Goal: Task Accomplishment & Management: Use online tool/utility

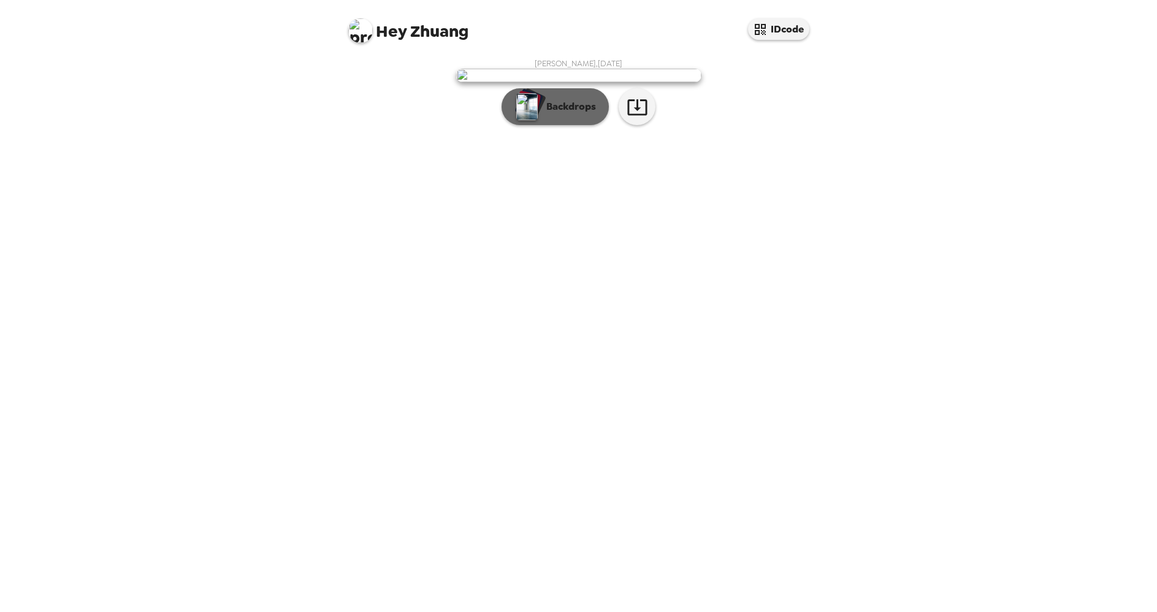
click at [578, 114] on p "Backdrops" at bounding box center [568, 106] width 56 height 15
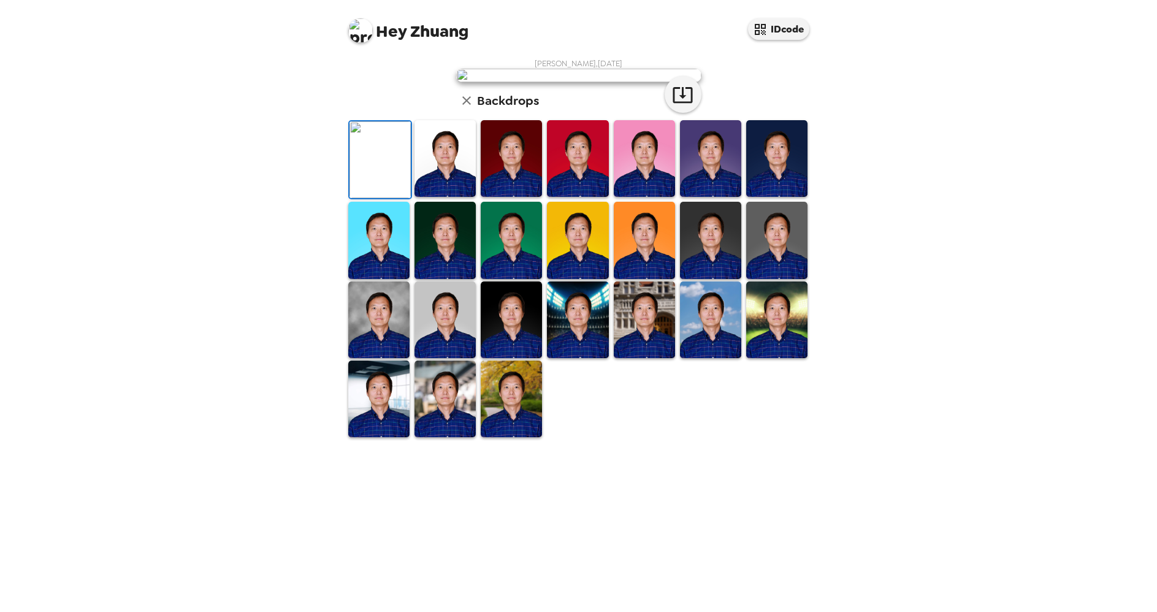
scroll to position [138, 0]
click at [777, 278] on img at bounding box center [776, 240] width 61 height 77
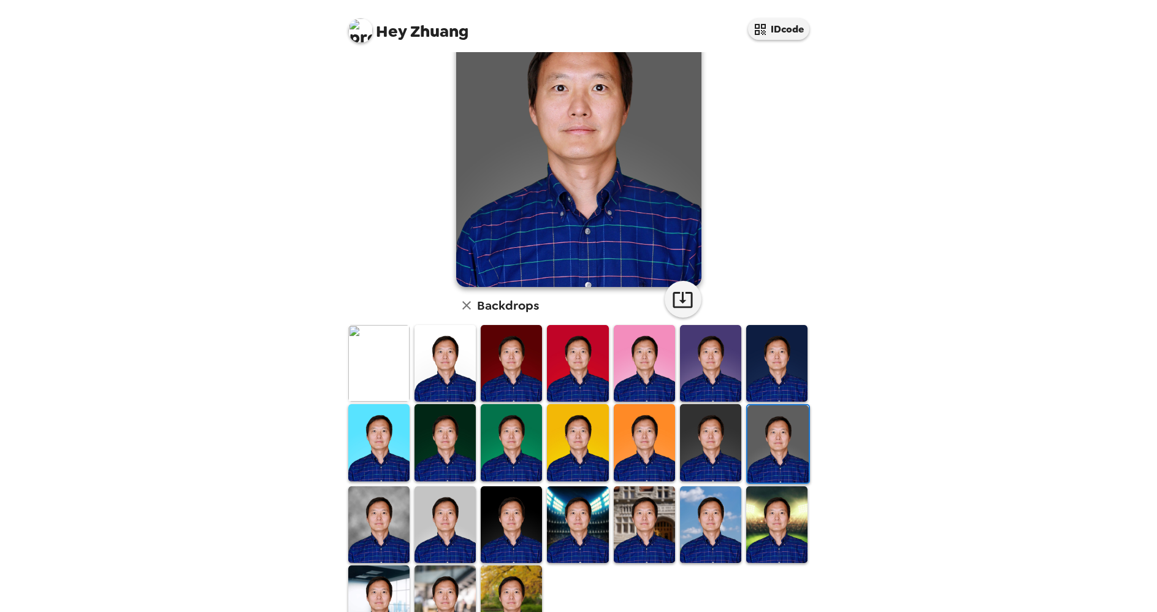
scroll to position [86, 0]
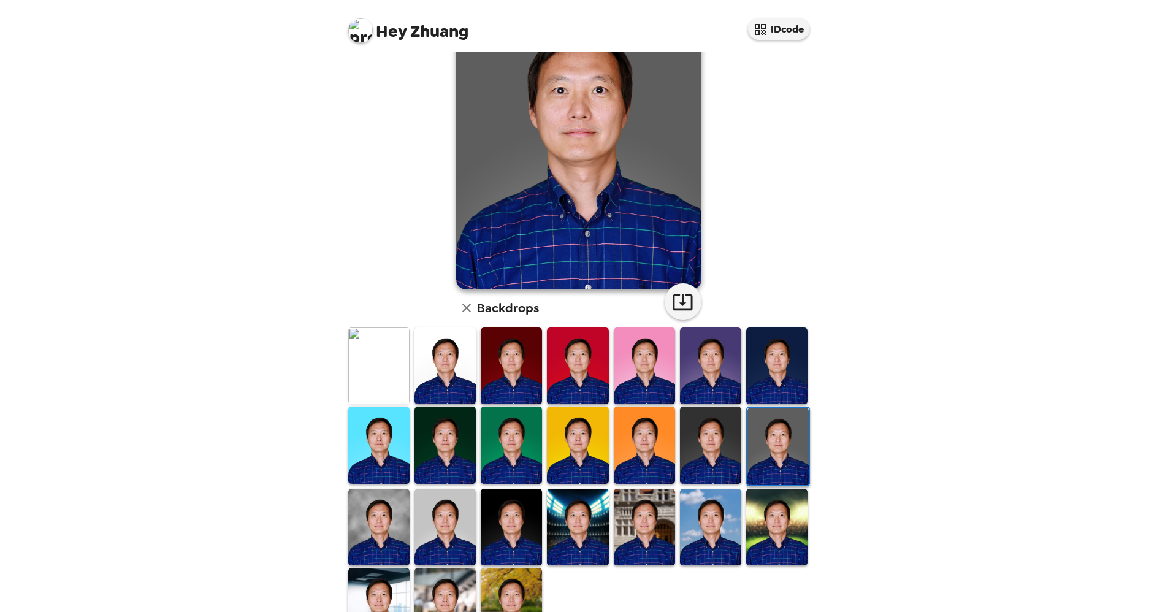
click at [456, 356] on img at bounding box center [444, 365] width 61 height 77
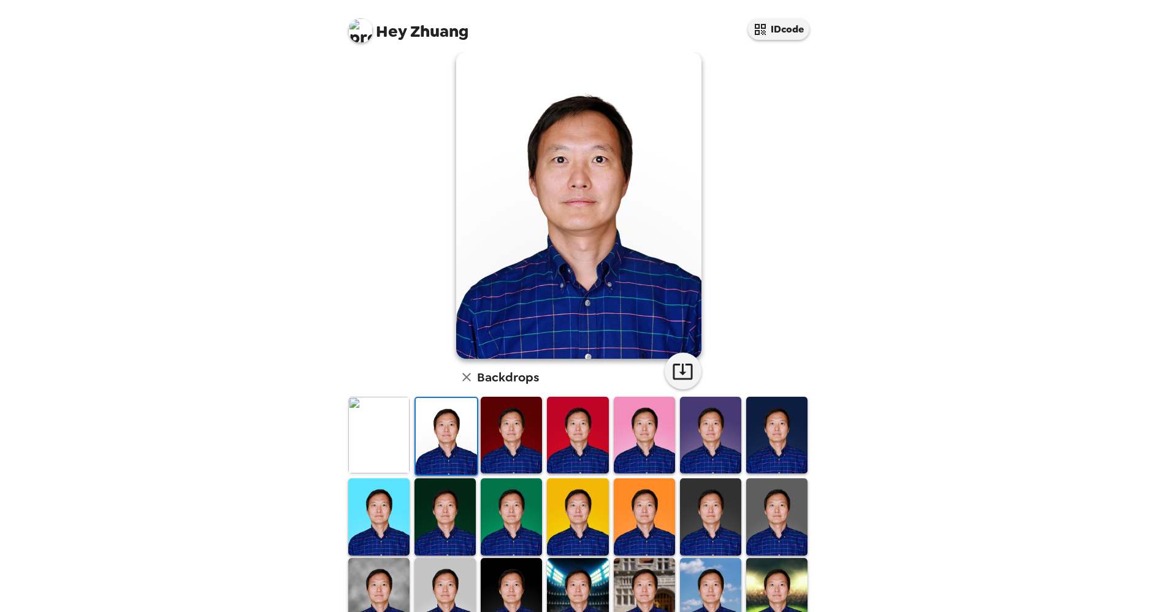
scroll to position [14, 0]
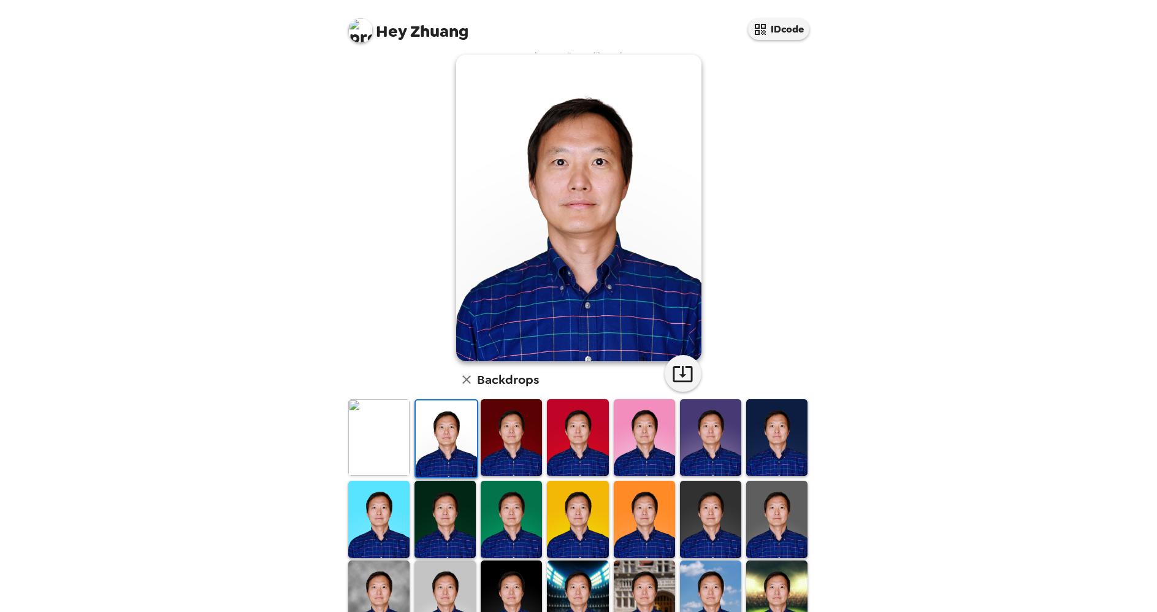
click at [527, 428] on img at bounding box center [511, 437] width 61 height 77
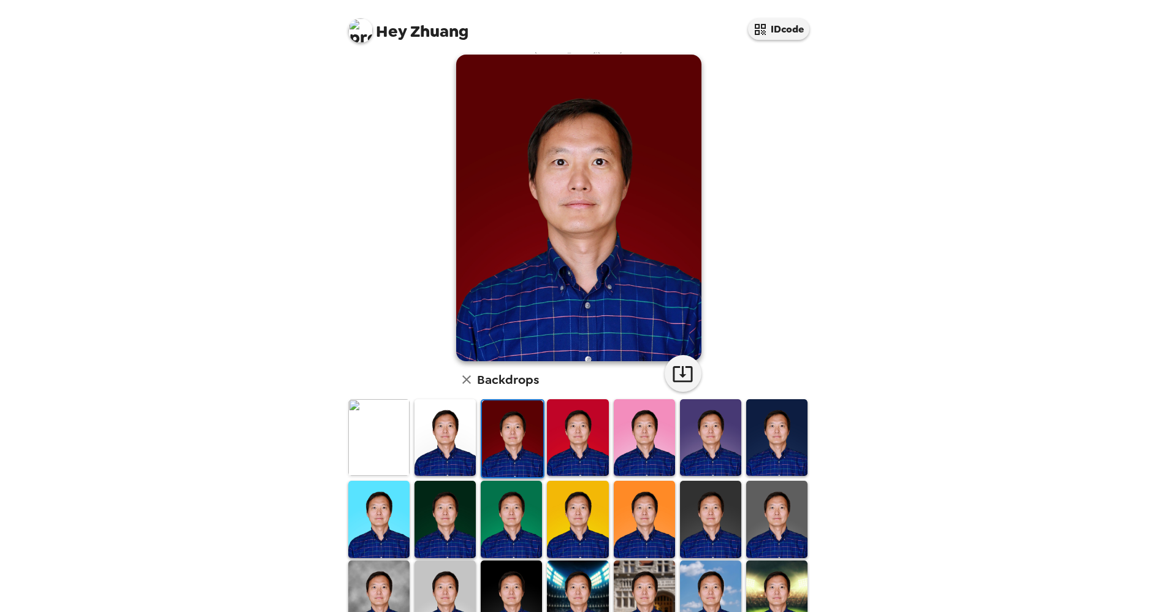
click at [577, 426] on img at bounding box center [577, 437] width 61 height 77
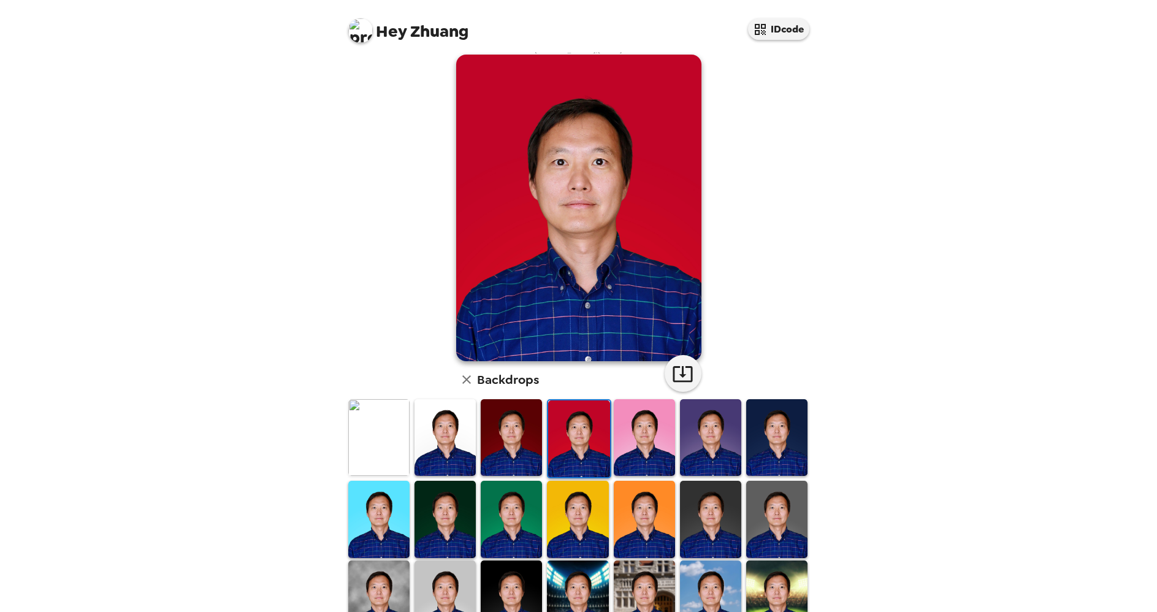
click at [638, 429] on img at bounding box center [644, 437] width 61 height 77
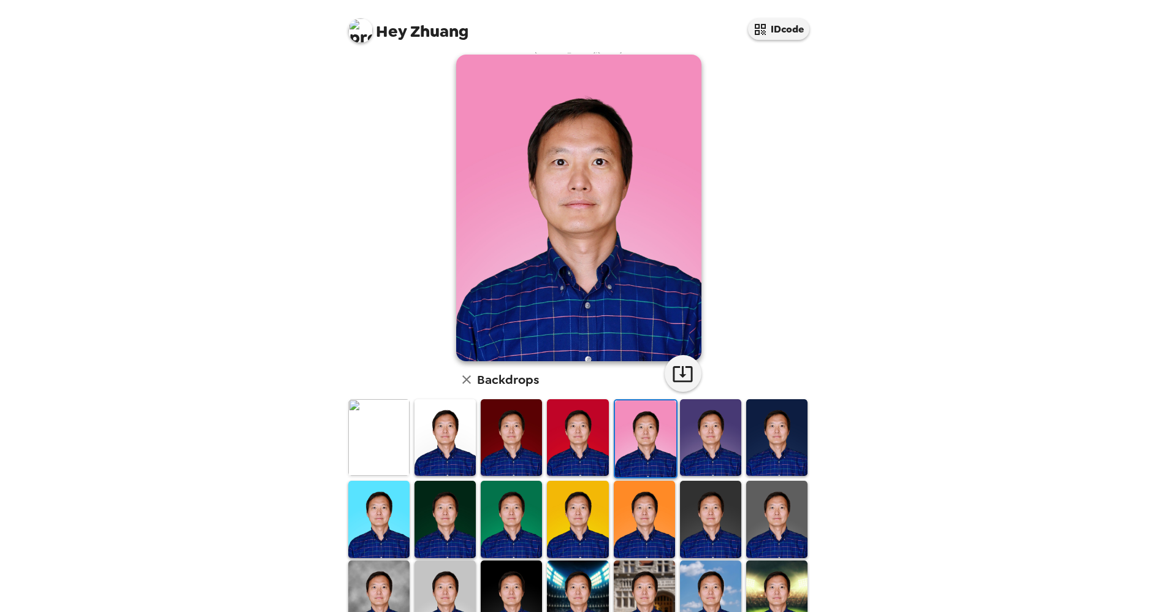
click at [710, 432] on img at bounding box center [710, 437] width 61 height 77
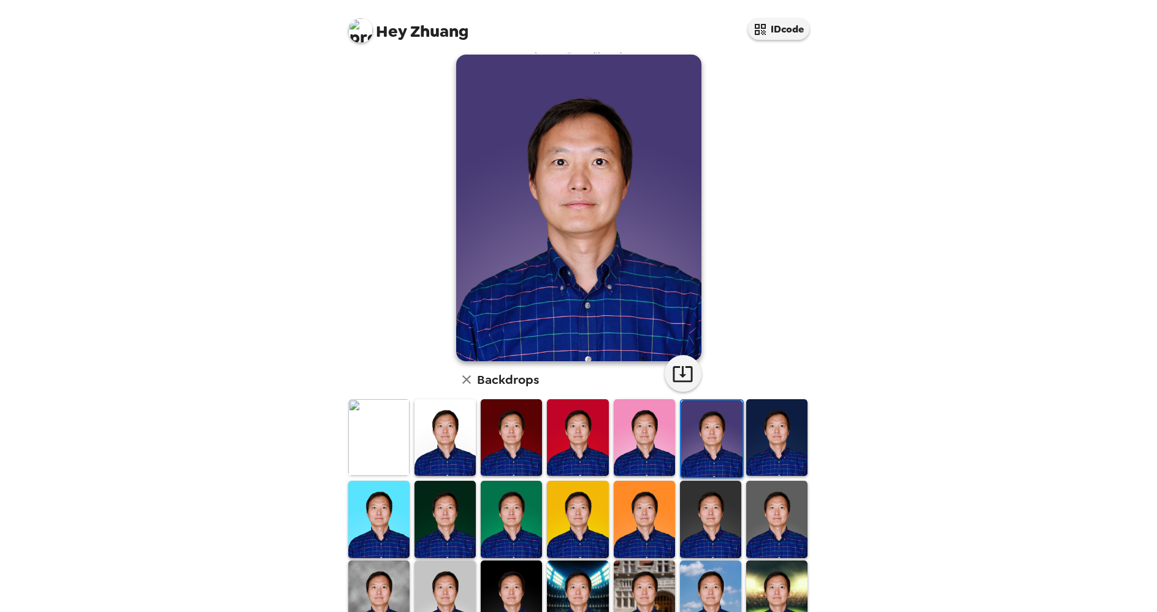
click at [770, 434] on img at bounding box center [776, 437] width 61 height 77
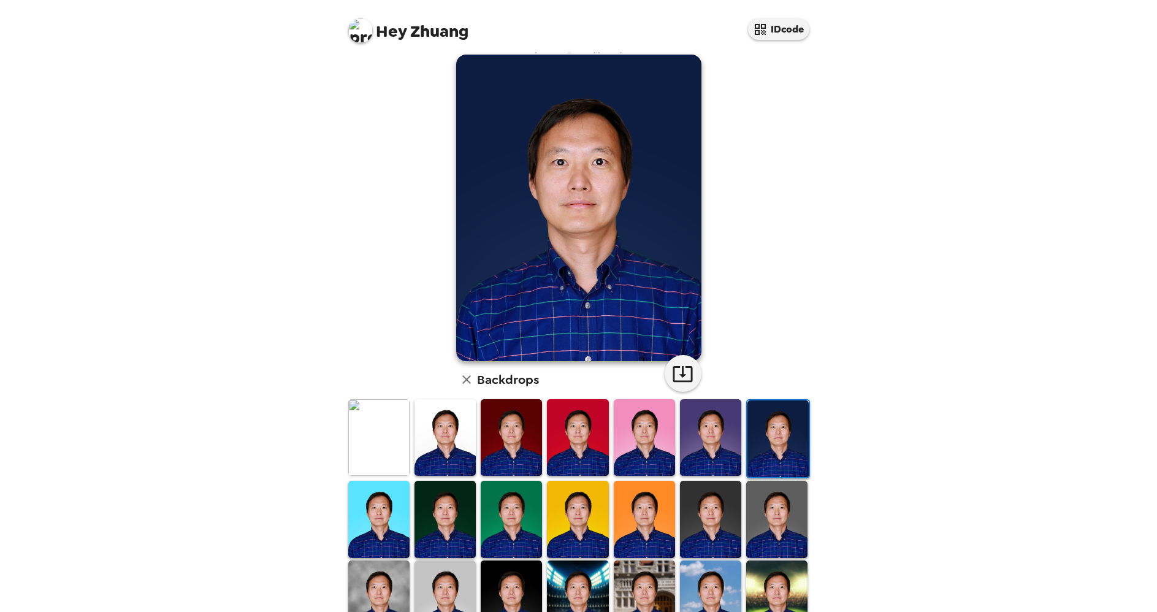
click at [382, 513] on img at bounding box center [378, 519] width 61 height 77
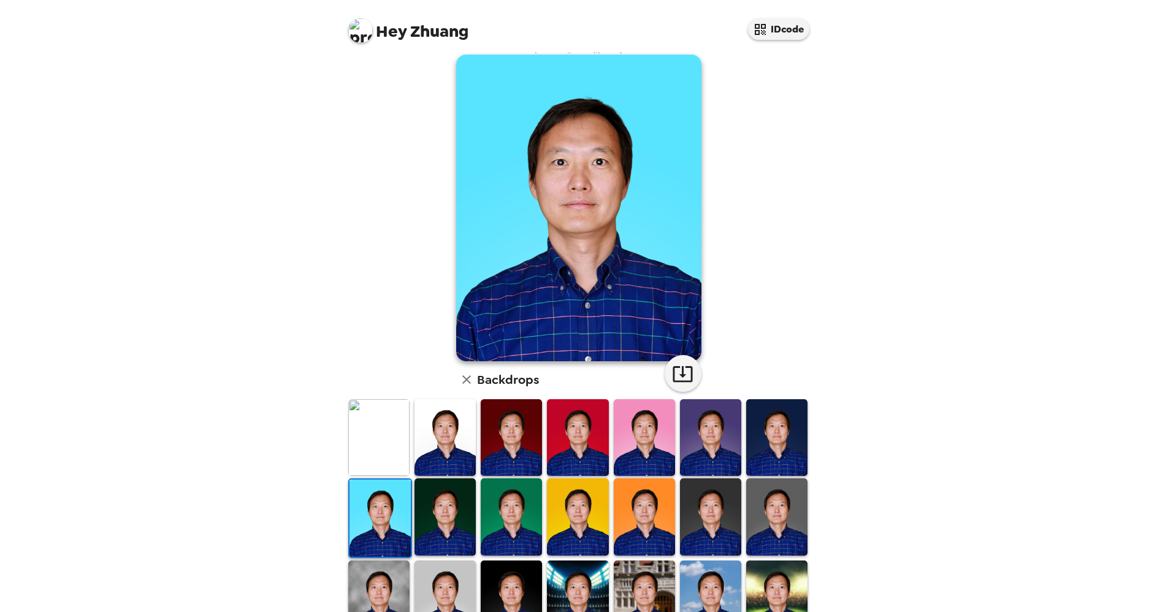
click at [453, 510] on img at bounding box center [444, 516] width 61 height 77
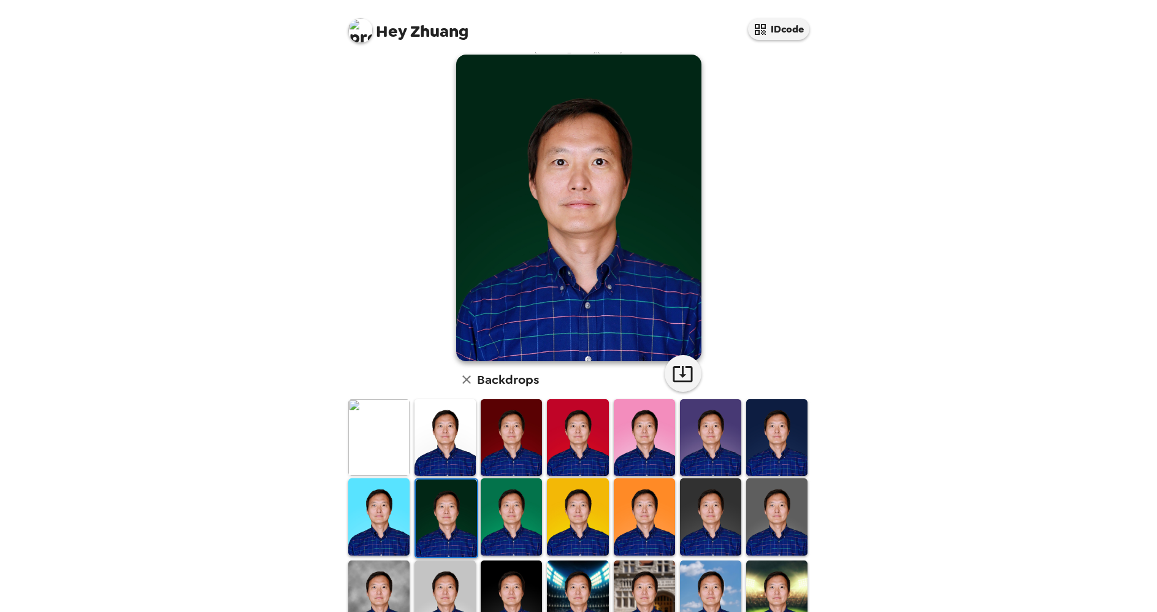
click at [765, 505] on img at bounding box center [776, 516] width 61 height 77
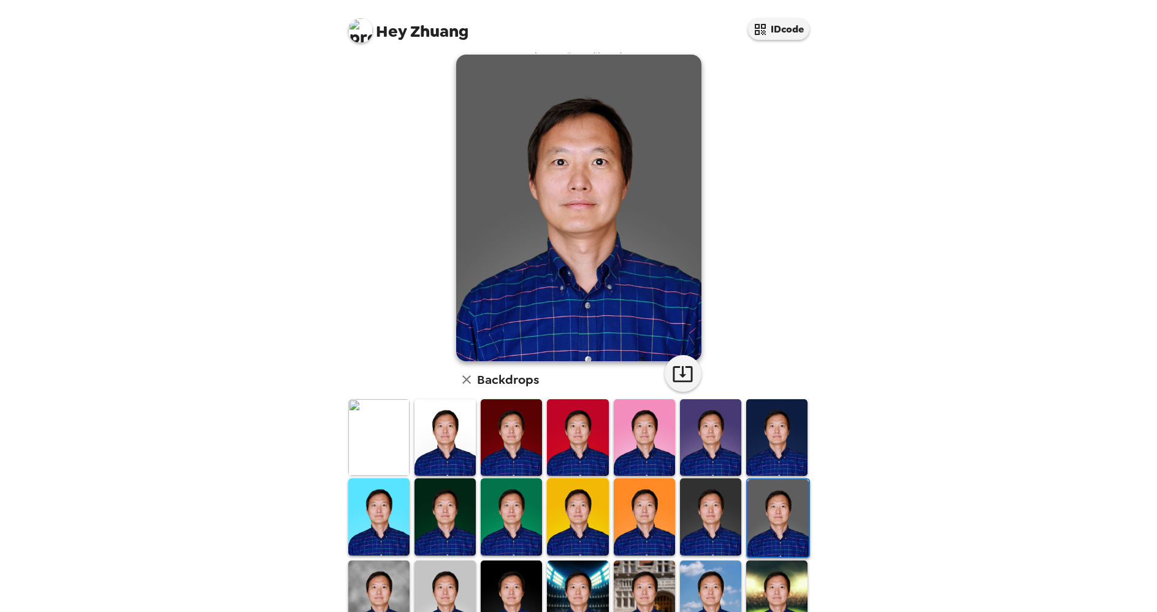
click at [376, 578] on img at bounding box center [378, 598] width 61 height 77
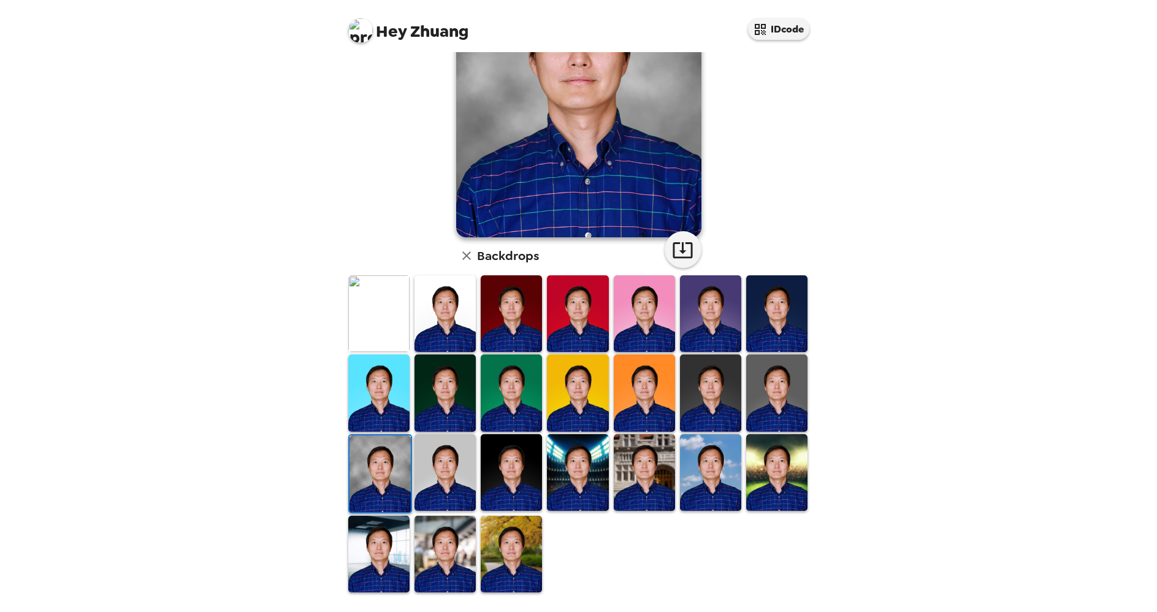
scroll to position [138, 0]
click at [515, 540] on img at bounding box center [511, 554] width 61 height 77
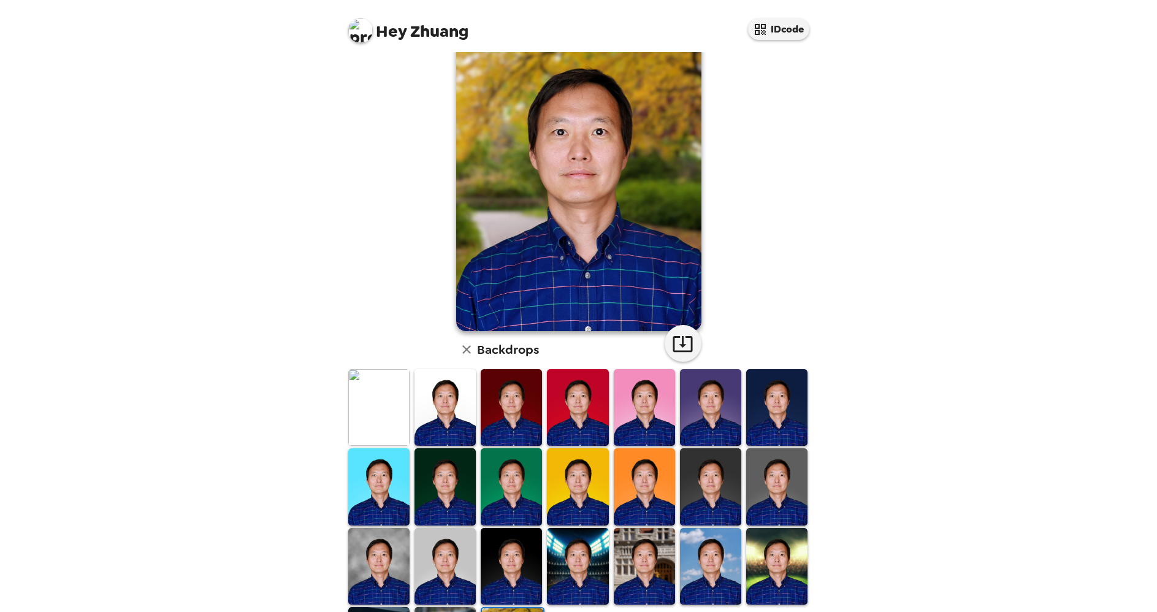
scroll to position [48, 0]
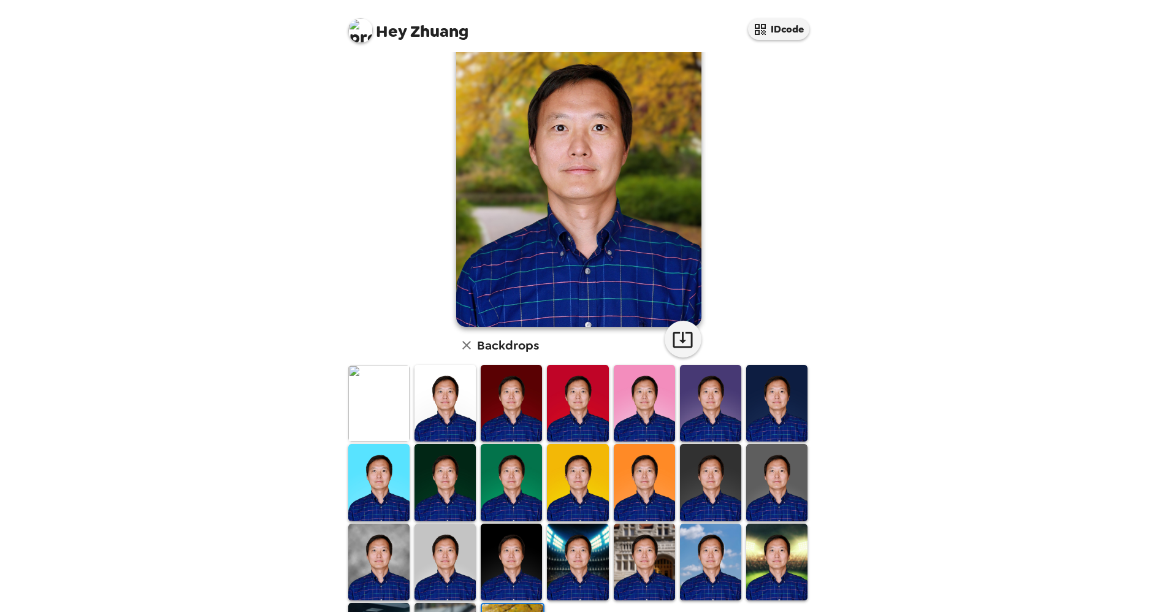
click at [382, 546] on img at bounding box center [378, 562] width 61 height 77
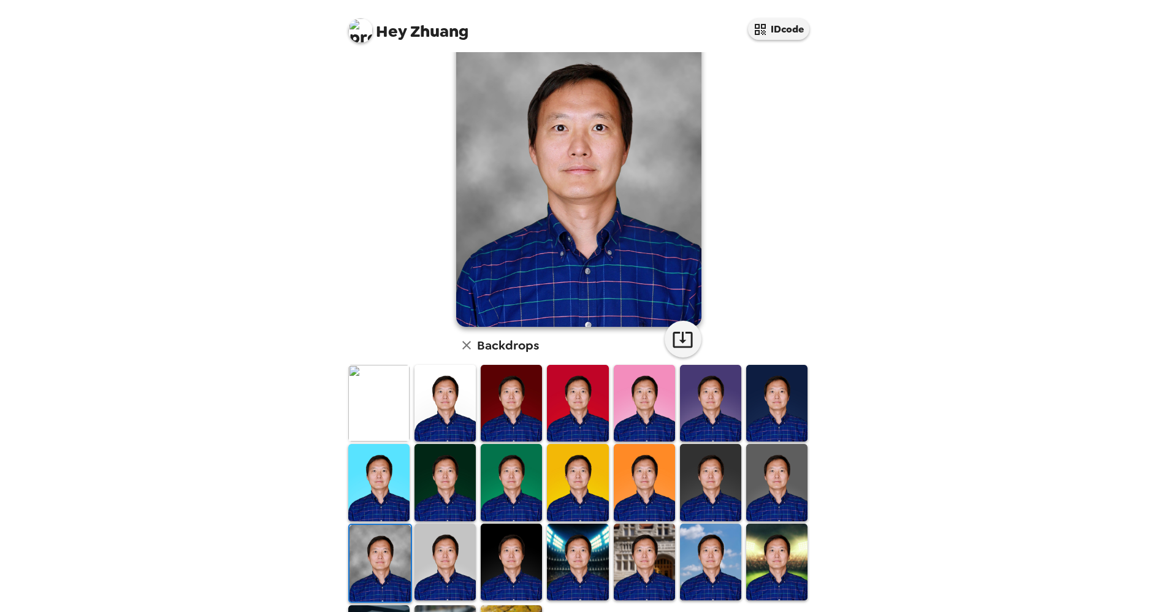
click at [759, 471] on img at bounding box center [776, 482] width 61 height 77
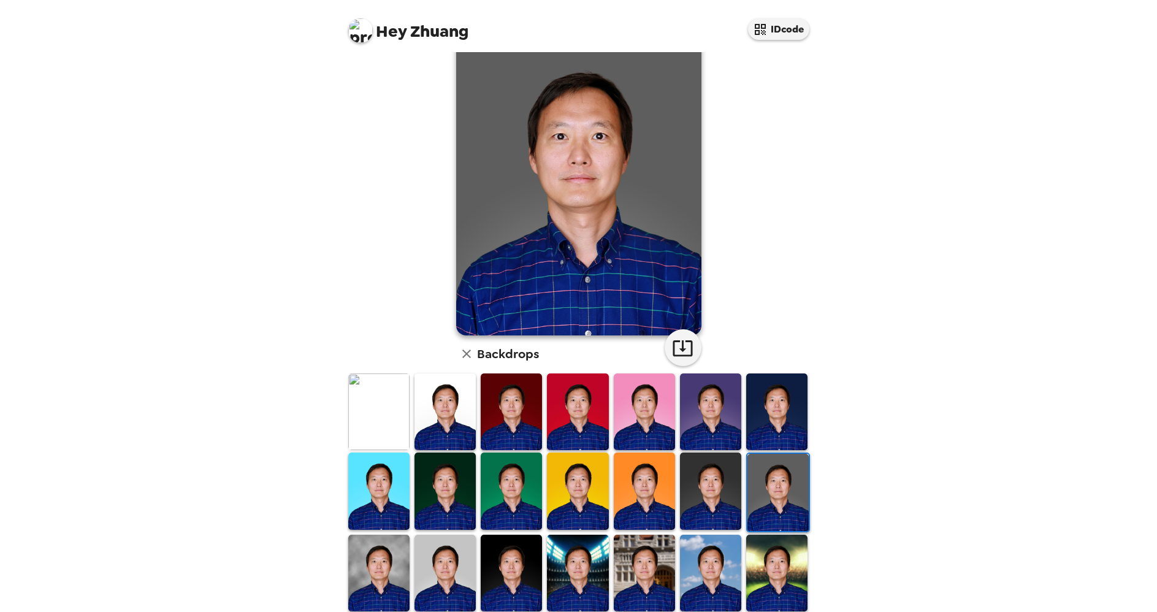
scroll to position [51, 0]
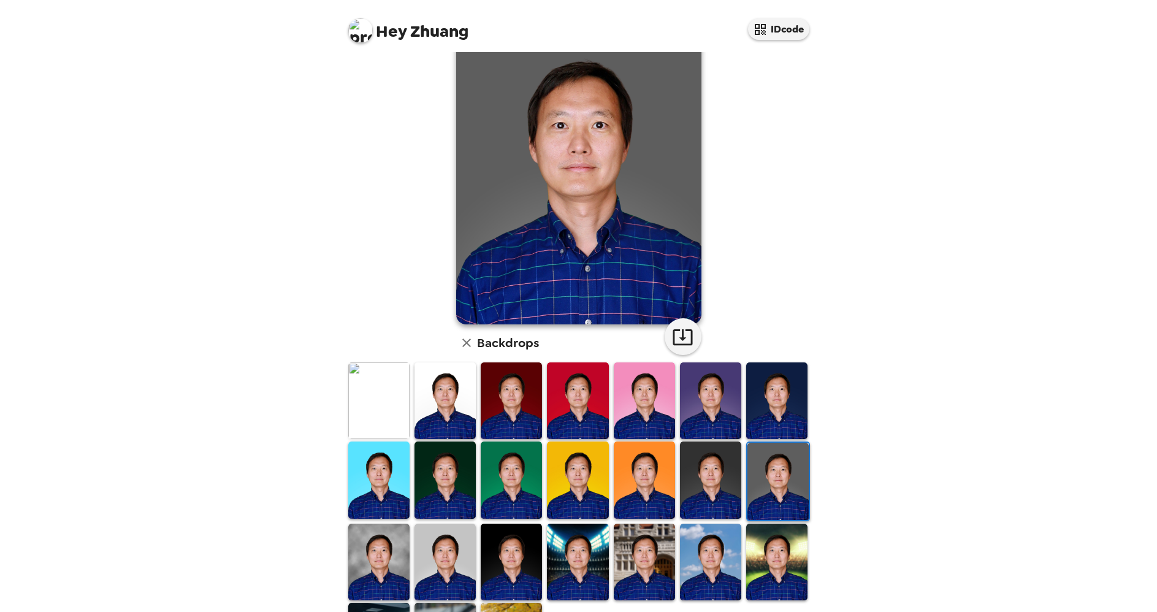
click at [394, 540] on img at bounding box center [378, 562] width 61 height 77
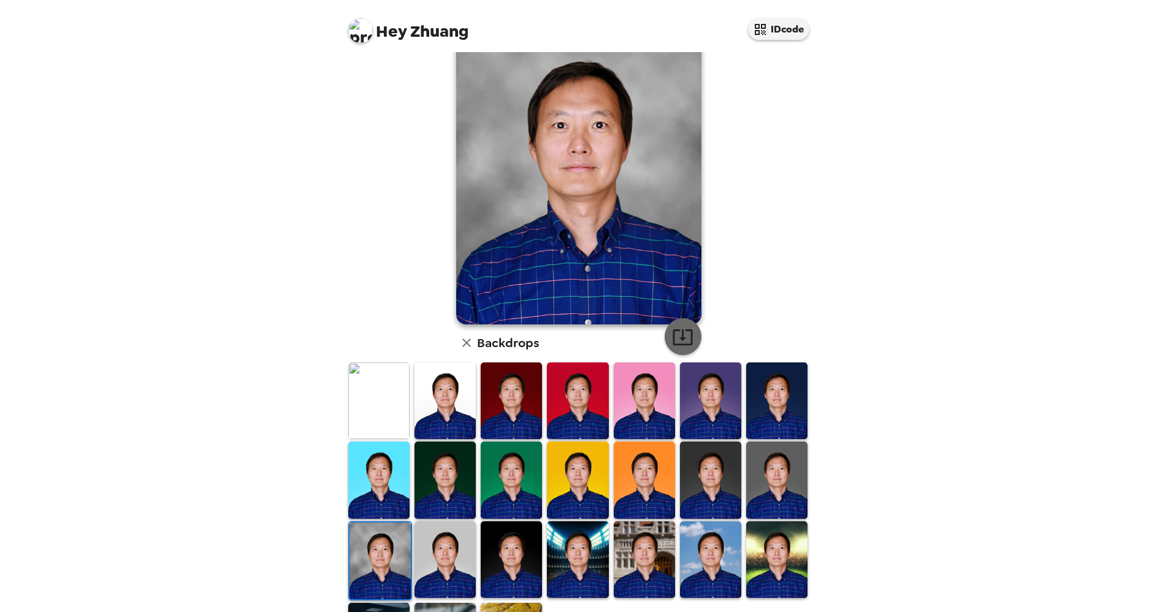
click at [677, 335] on icon "button" at bounding box center [682, 336] width 21 height 21
click at [988, 183] on div "Hey Zhuang IDcode [PERSON_NAME] , [DATE] Backdrops" at bounding box center [578, 306] width 1157 height 612
click at [383, 389] on img at bounding box center [378, 400] width 61 height 77
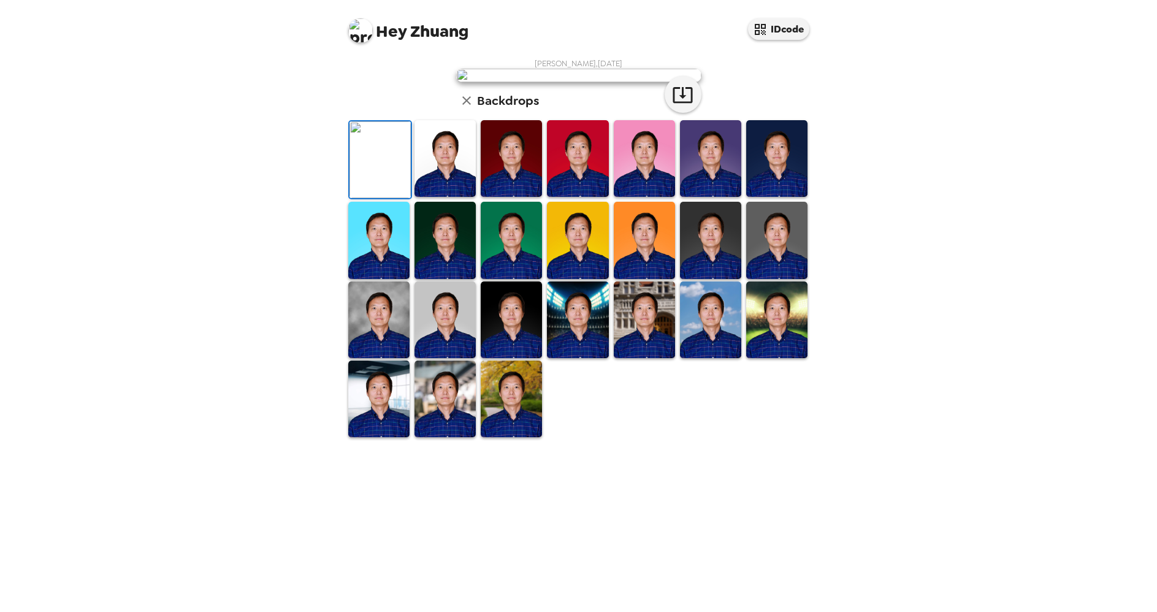
click at [511, 437] on img at bounding box center [511, 399] width 61 height 77
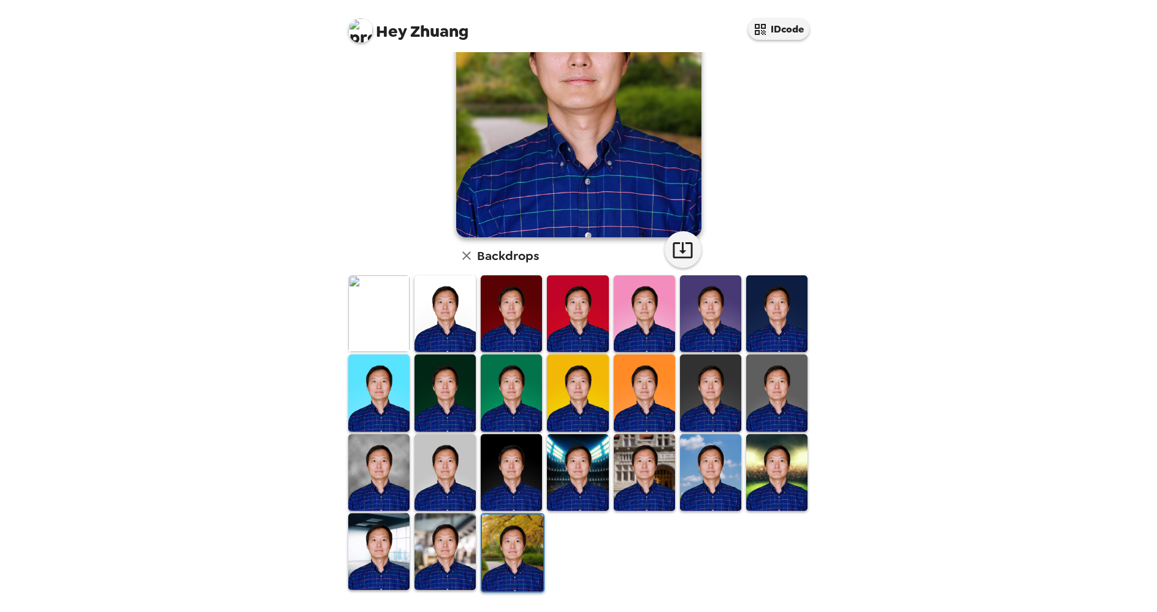
scroll to position [136, 0]
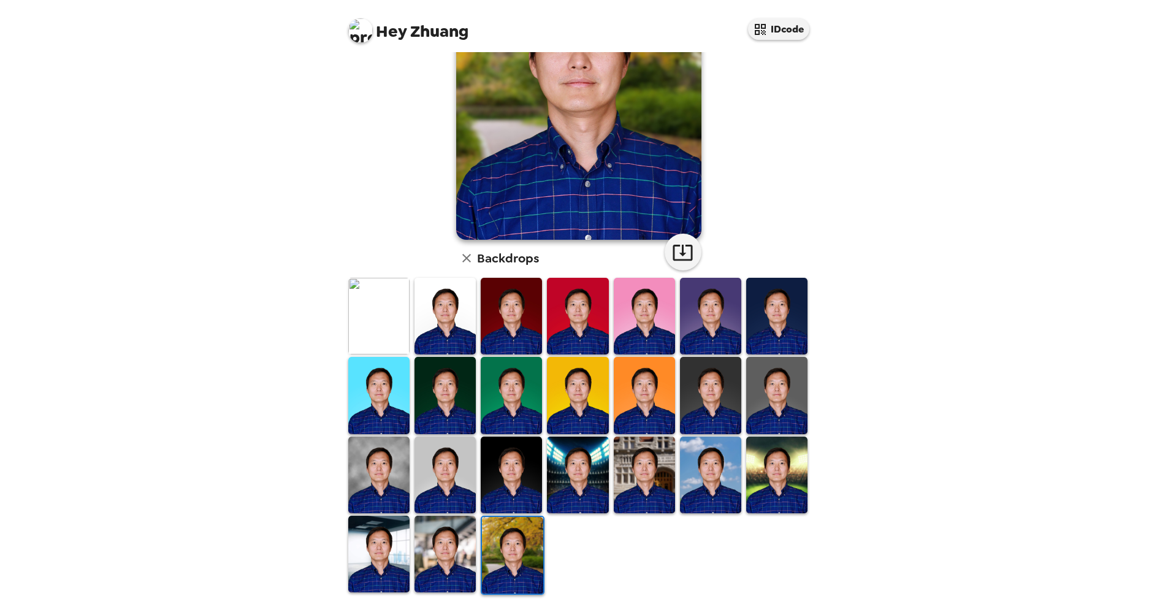
click at [451, 548] on img at bounding box center [444, 554] width 61 height 77
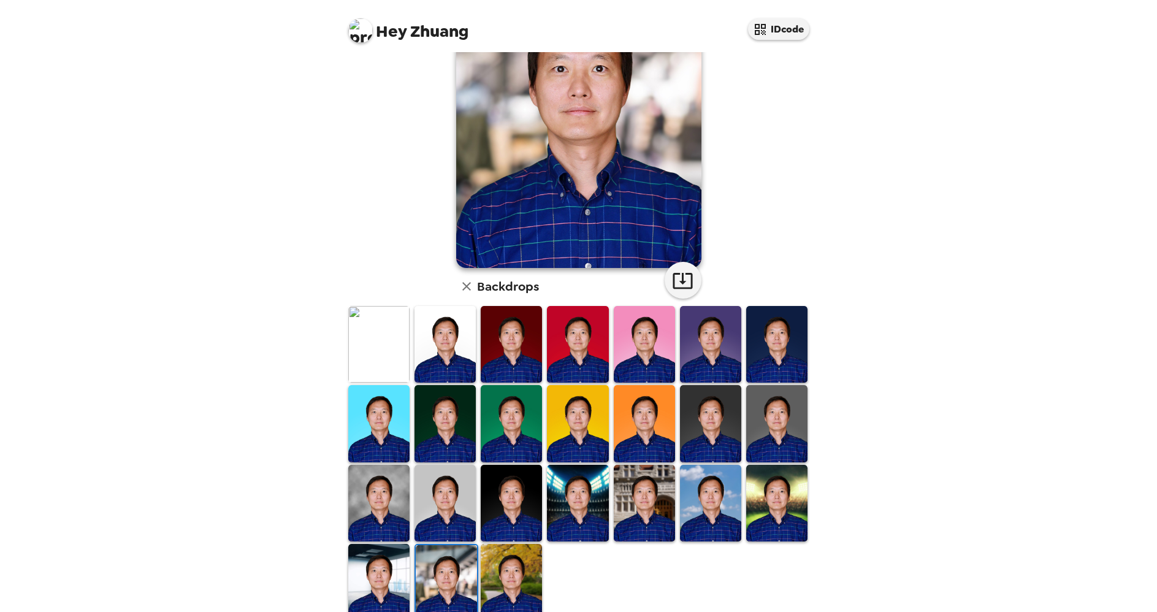
scroll to position [109, 0]
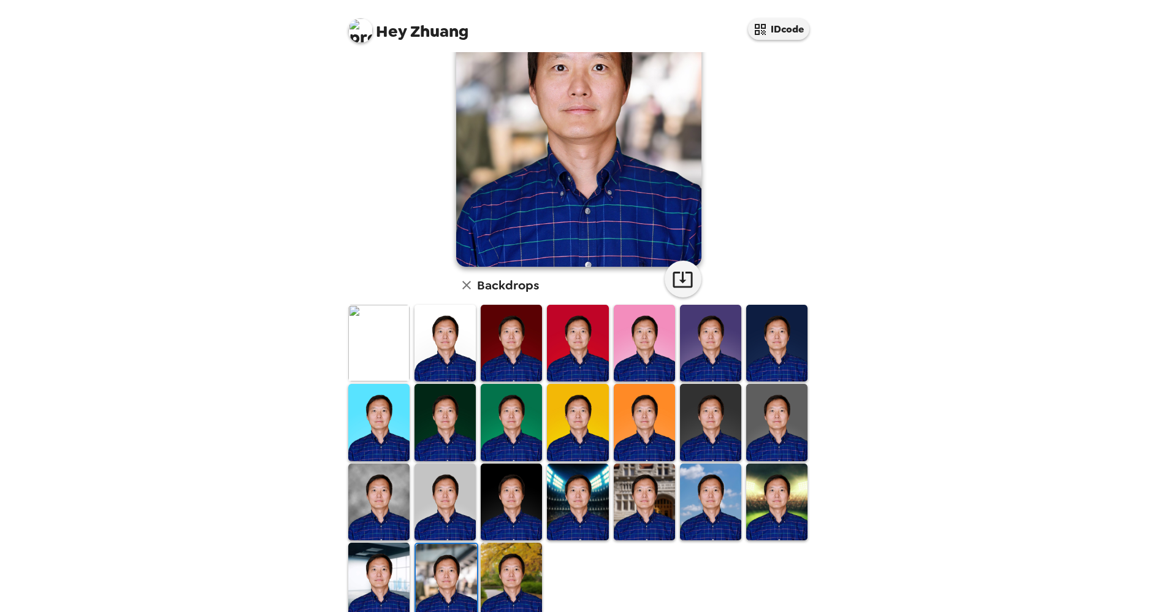
click at [768, 489] on img at bounding box center [776, 502] width 61 height 77
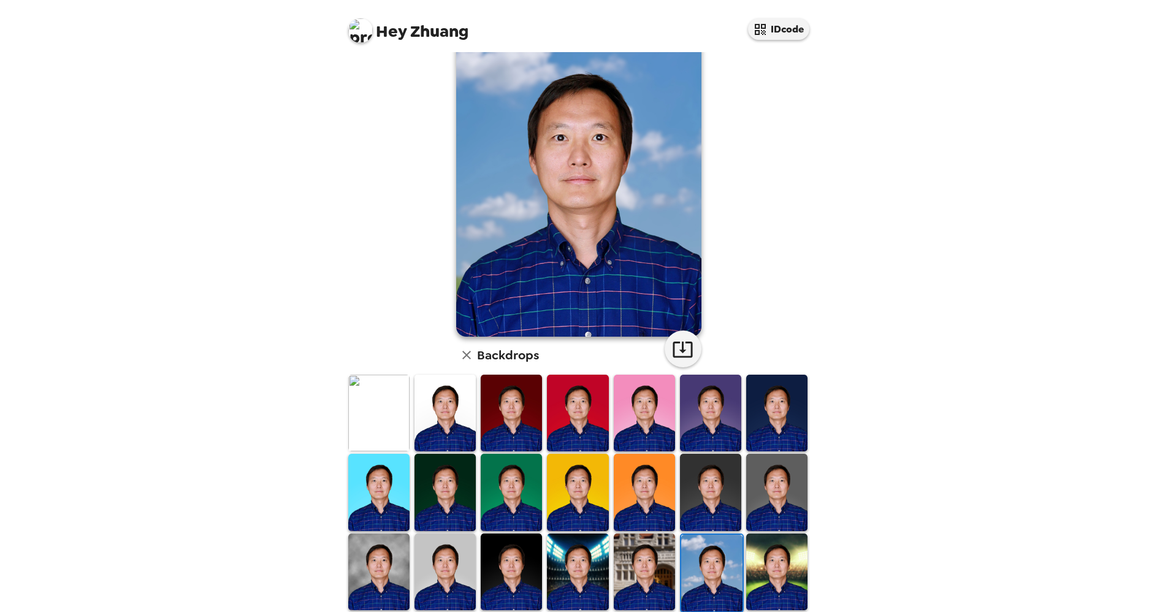
scroll to position [39, 0]
click at [637, 550] on img at bounding box center [644, 571] width 61 height 77
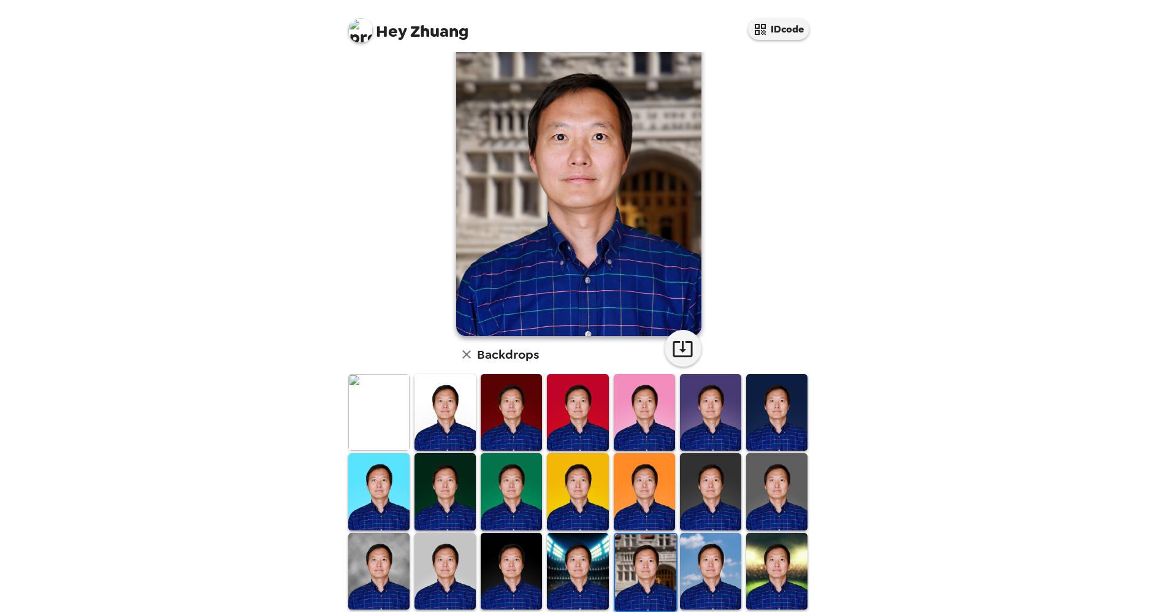
scroll to position [42, 0]
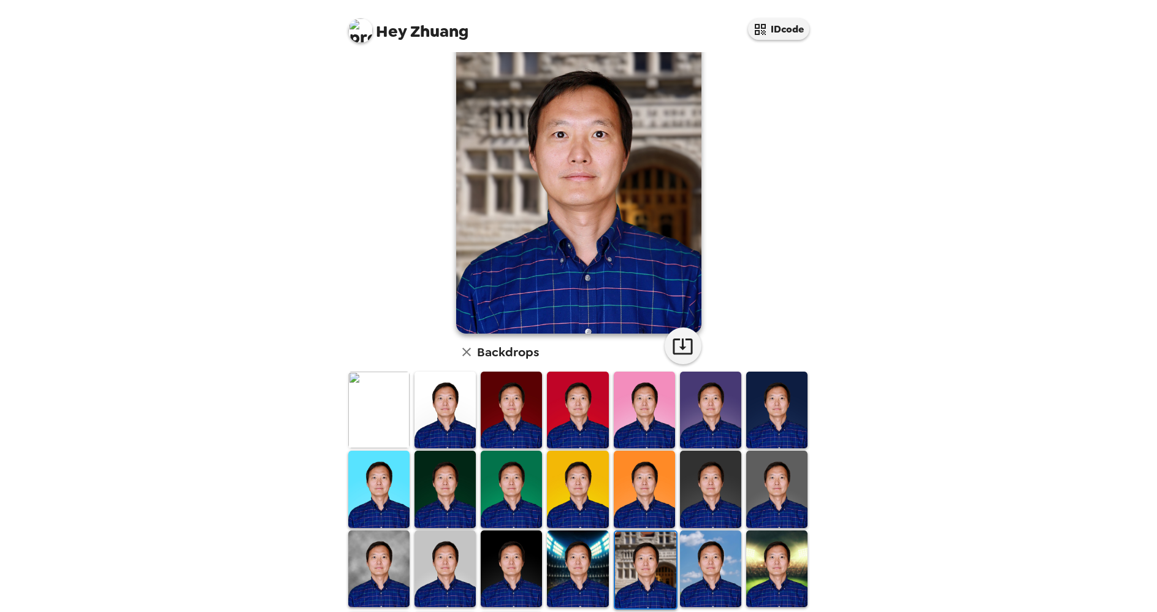
click at [510, 561] on img at bounding box center [511, 568] width 61 height 77
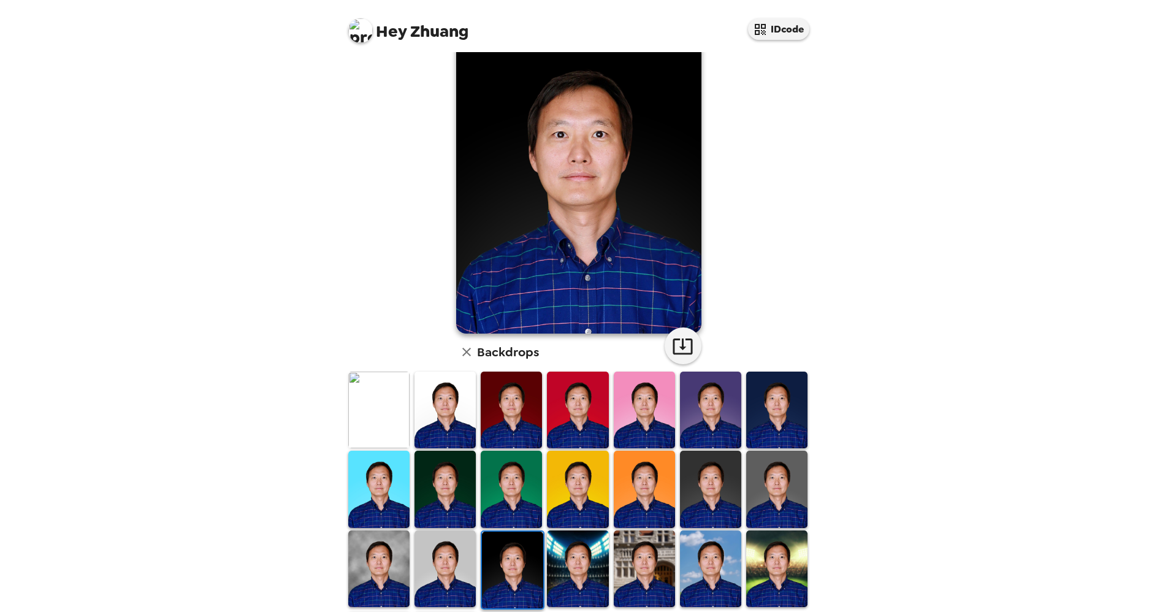
click at [649, 491] on img at bounding box center [644, 489] width 61 height 77
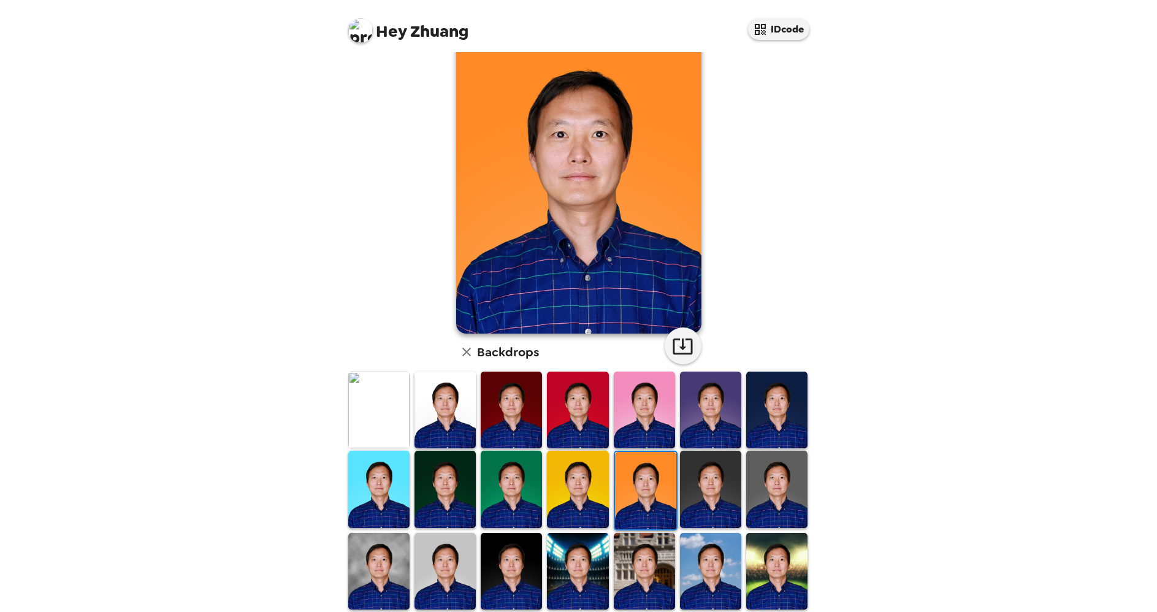
click at [584, 481] on img at bounding box center [577, 489] width 61 height 77
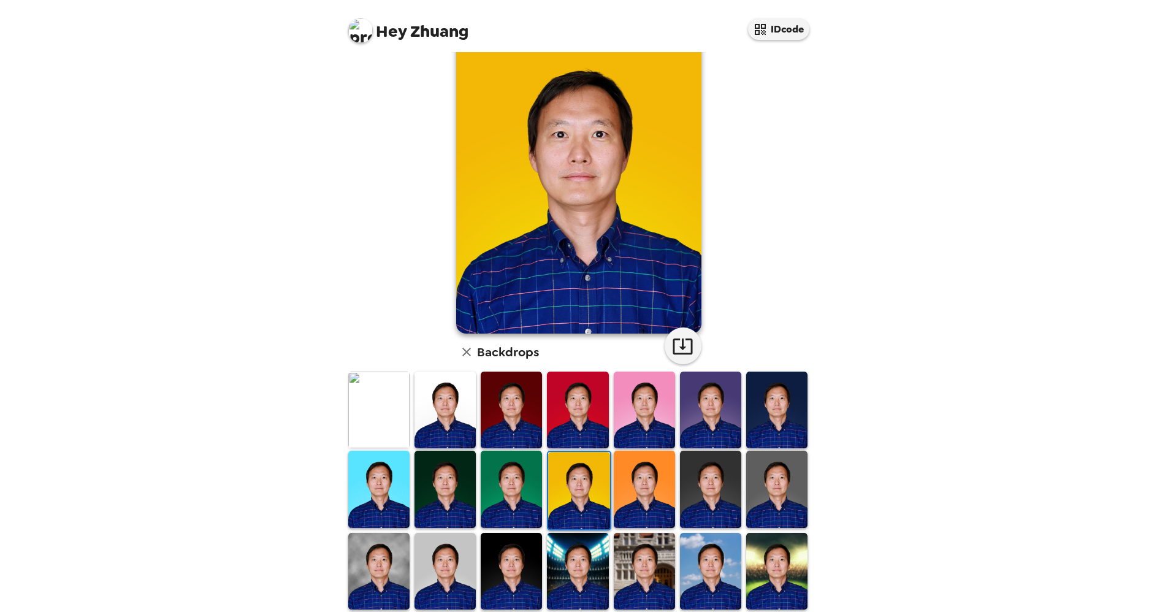
click at [709, 479] on img at bounding box center [710, 489] width 61 height 77
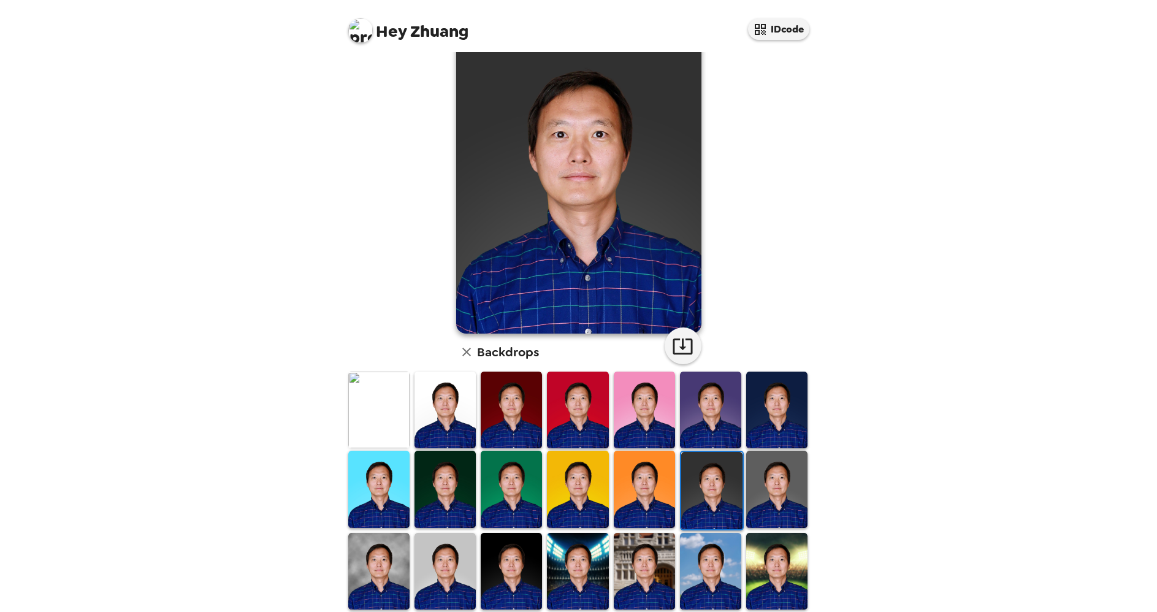
click at [784, 481] on img at bounding box center [776, 489] width 61 height 77
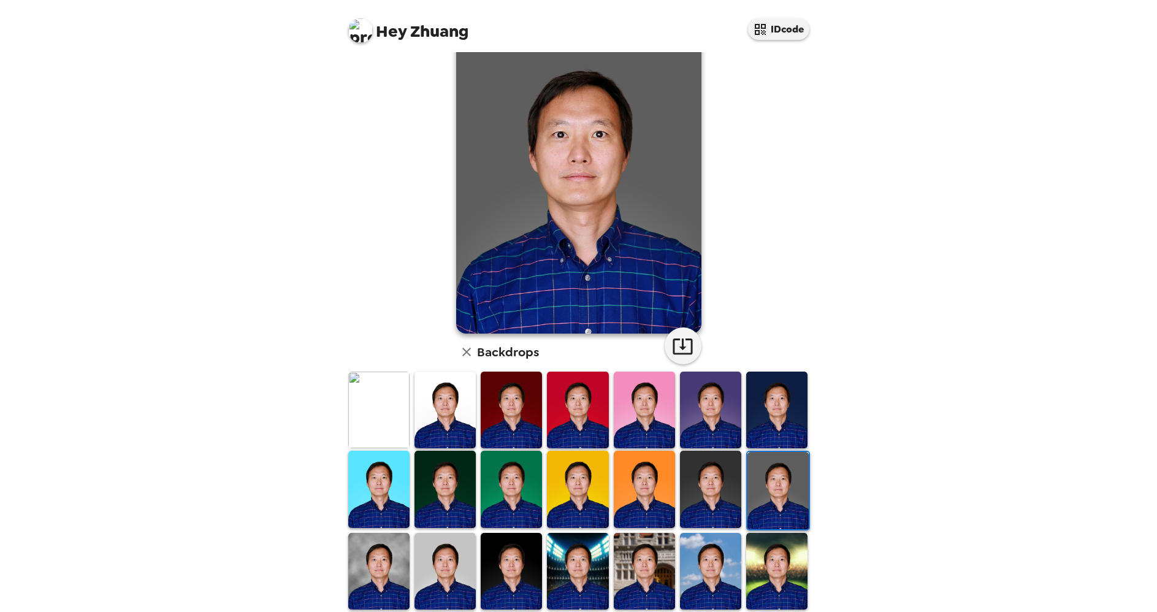
scroll to position [0, 0]
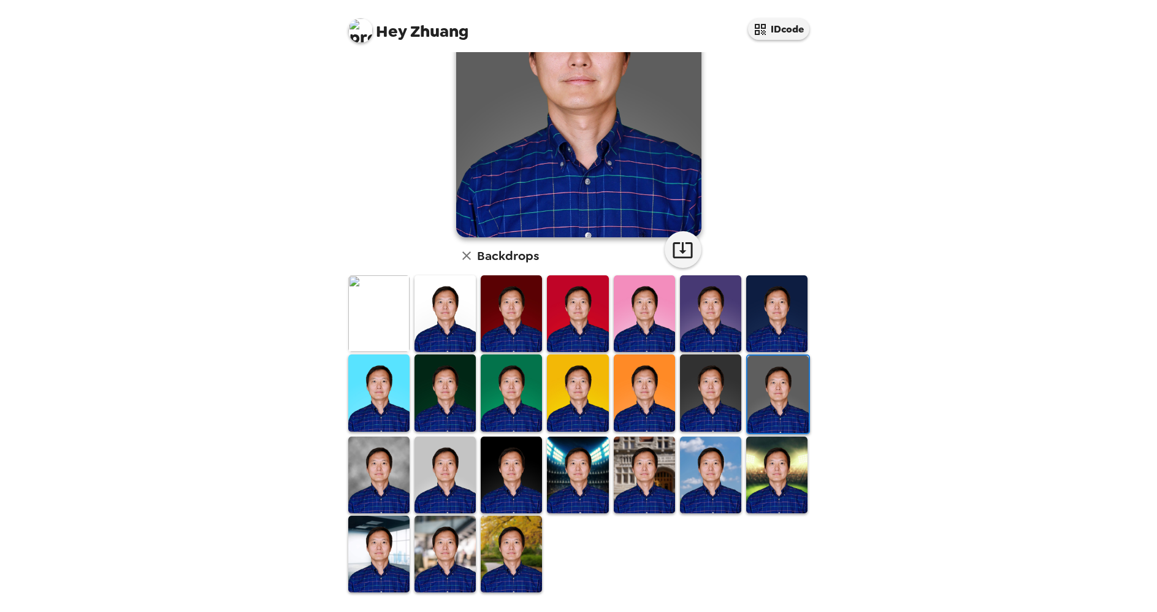
click at [497, 554] on img at bounding box center [511, 554] width 61 height 77
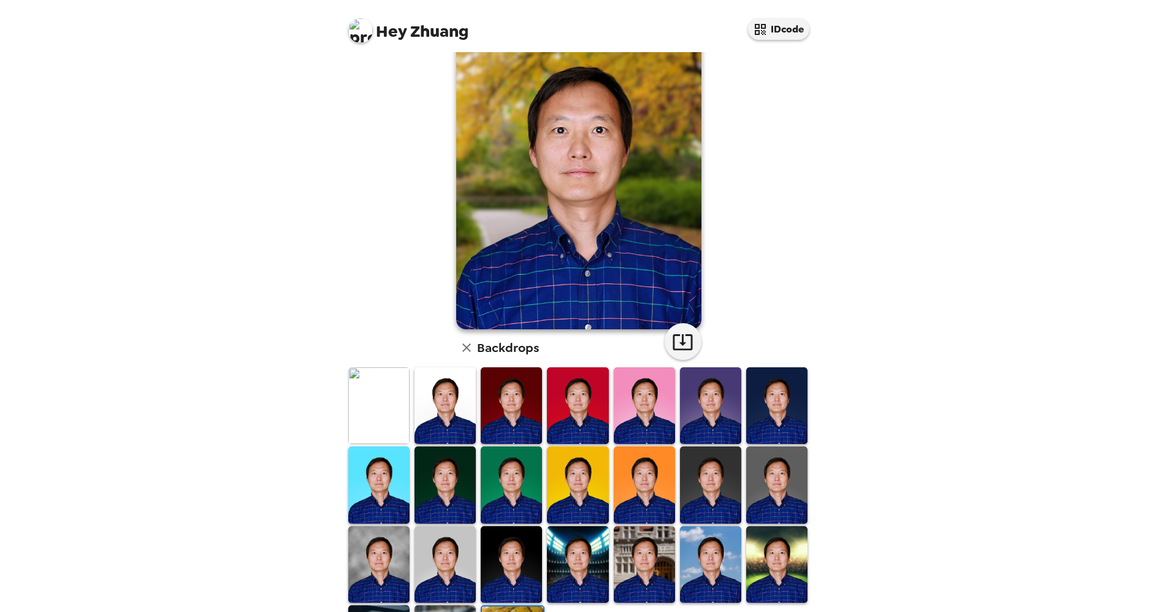
scroll to position [60, 0]
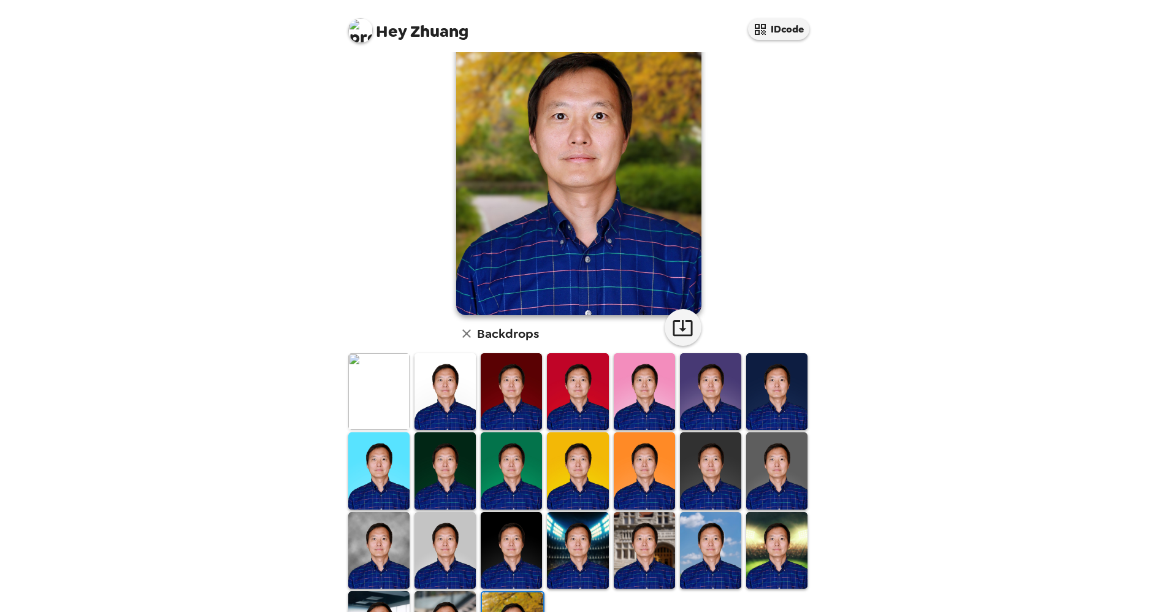
click at [771, 472] on img at bounding box center [776, 470] width 61 height 77
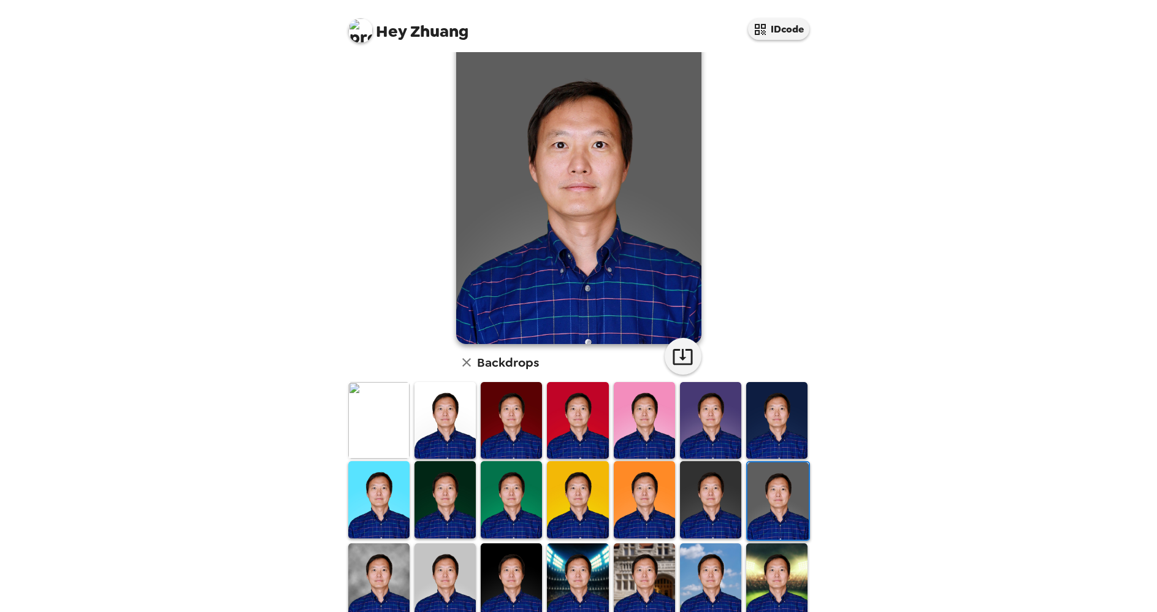
scroll to position [33, 0]
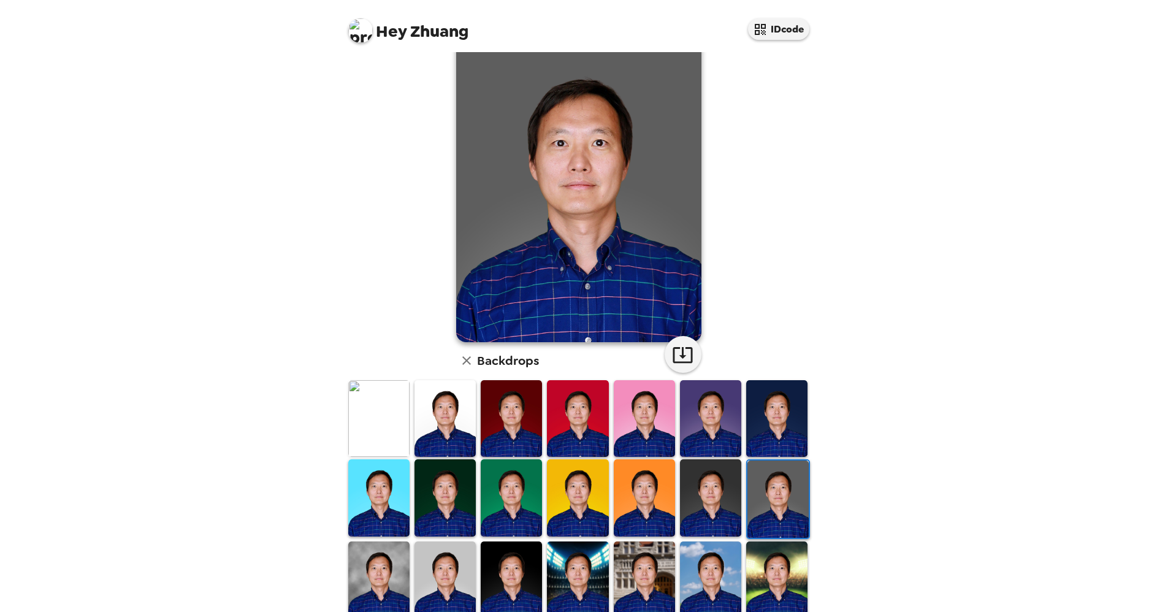
click at [514, 484] on img at bounding box center [511, 497] width 61 height 77
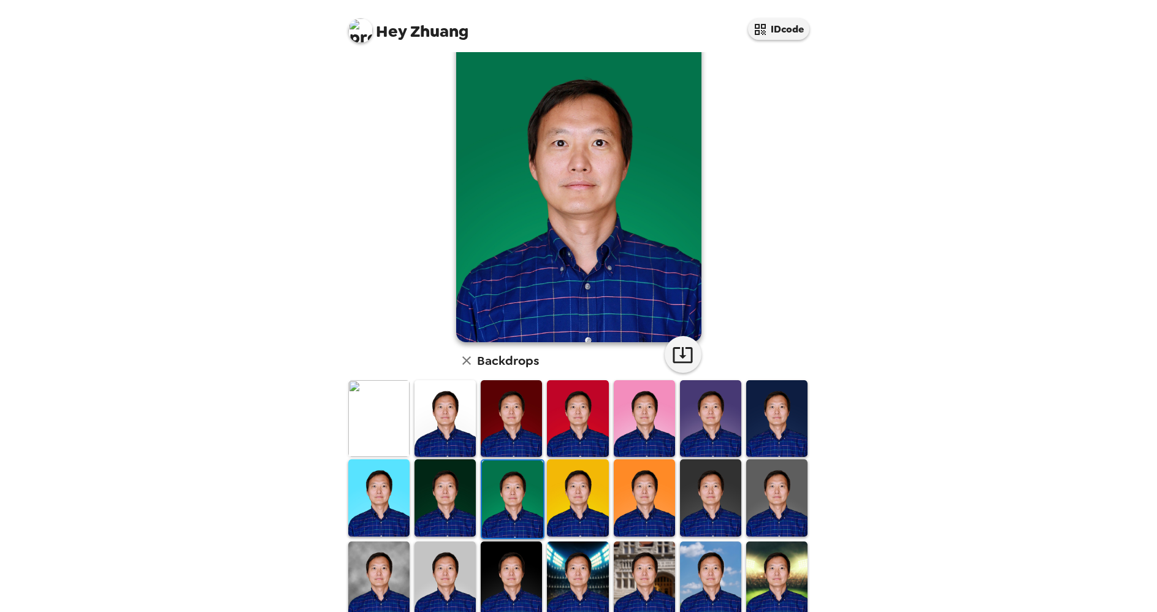
click at [438, 480] on img at bounding box center [444, 497] width 61 height 77
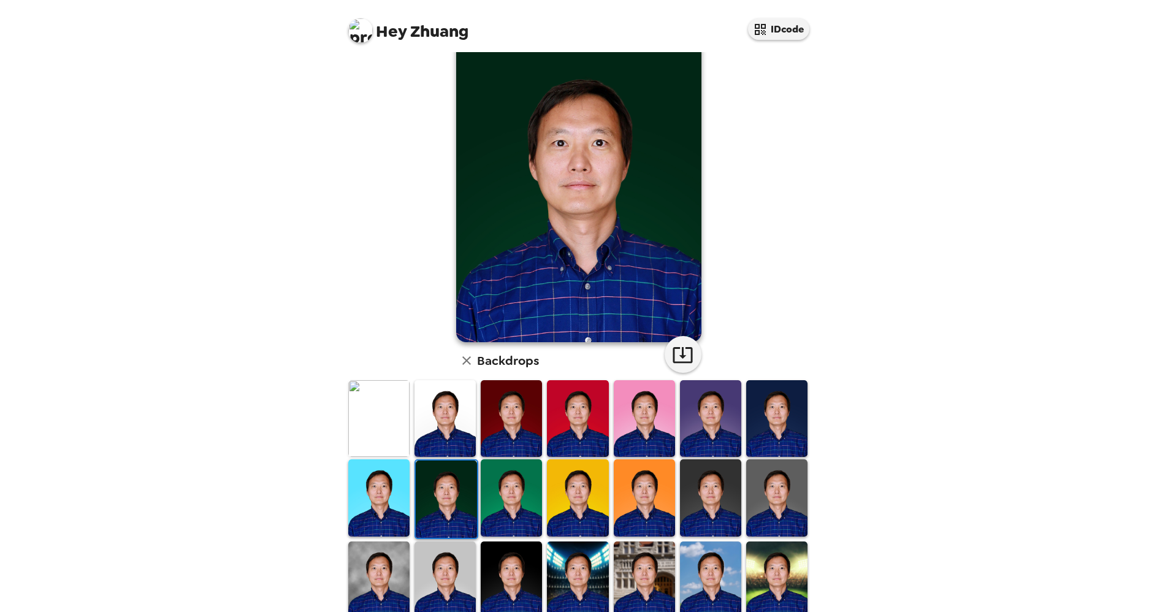
click at [388, 563] on img at bounding box center [378, 579] width 61 height 77
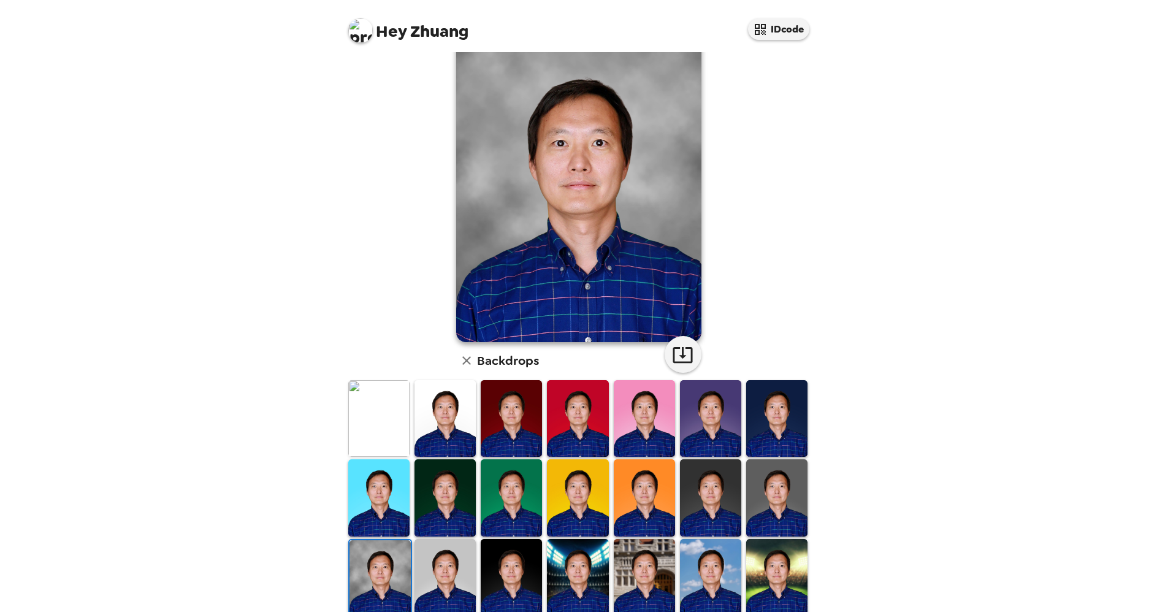
click at [454, 569] on img at bounding box center [444, 577] width 61 height 77
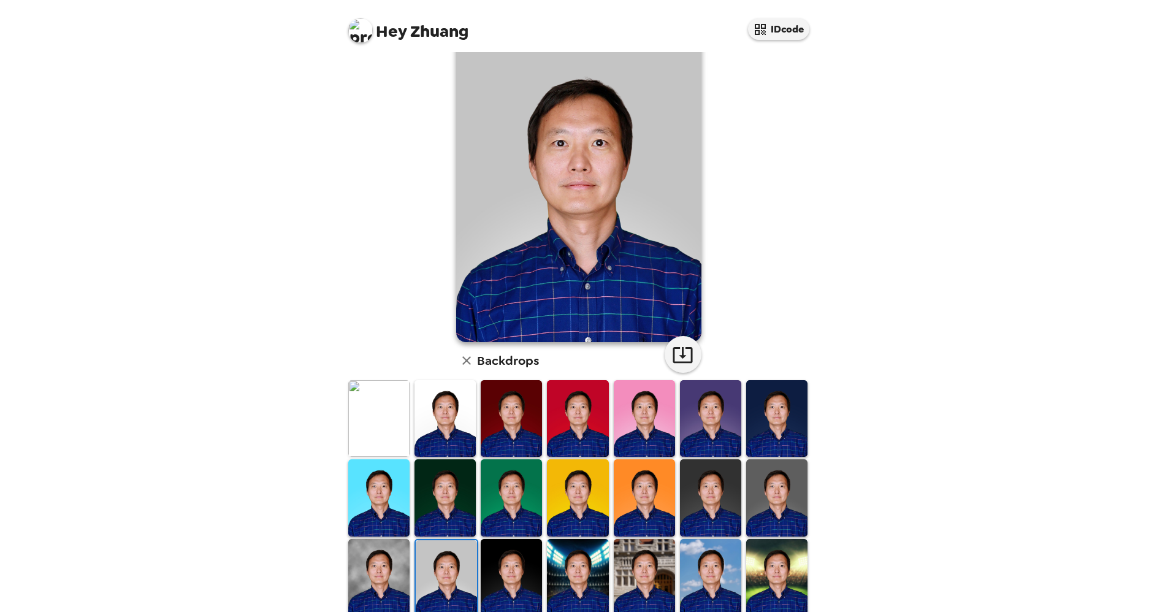
click at [380, 422] on img at bounding box center [378, 418] width 61 height 77
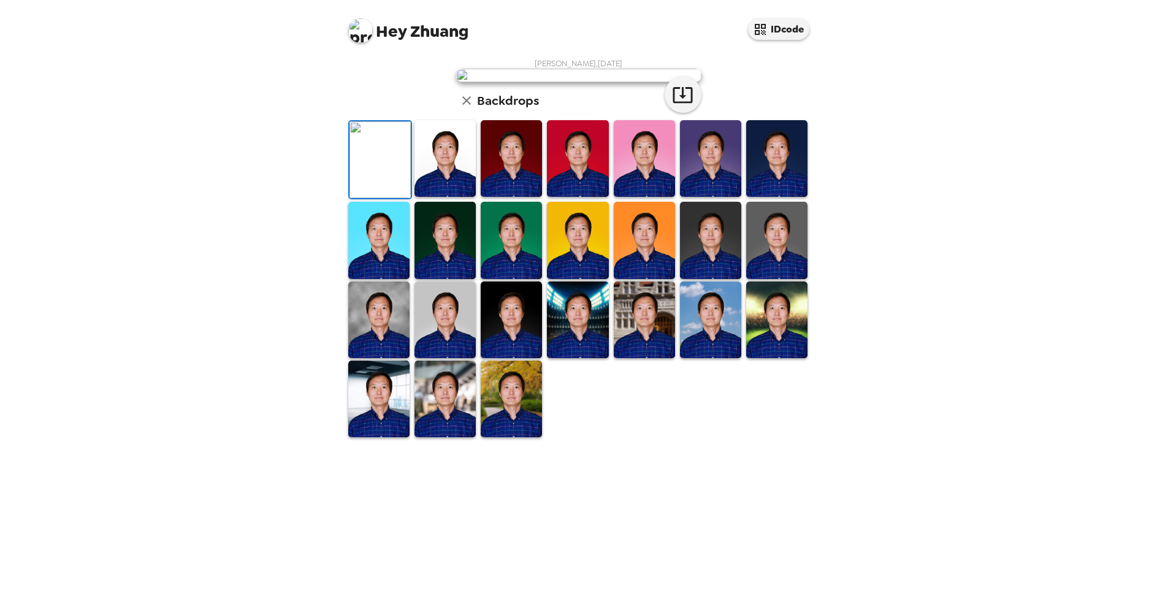
scroll to position [0, 0]
click at [427, 197] on img at bounding box center [444, 158] width 61 height 77
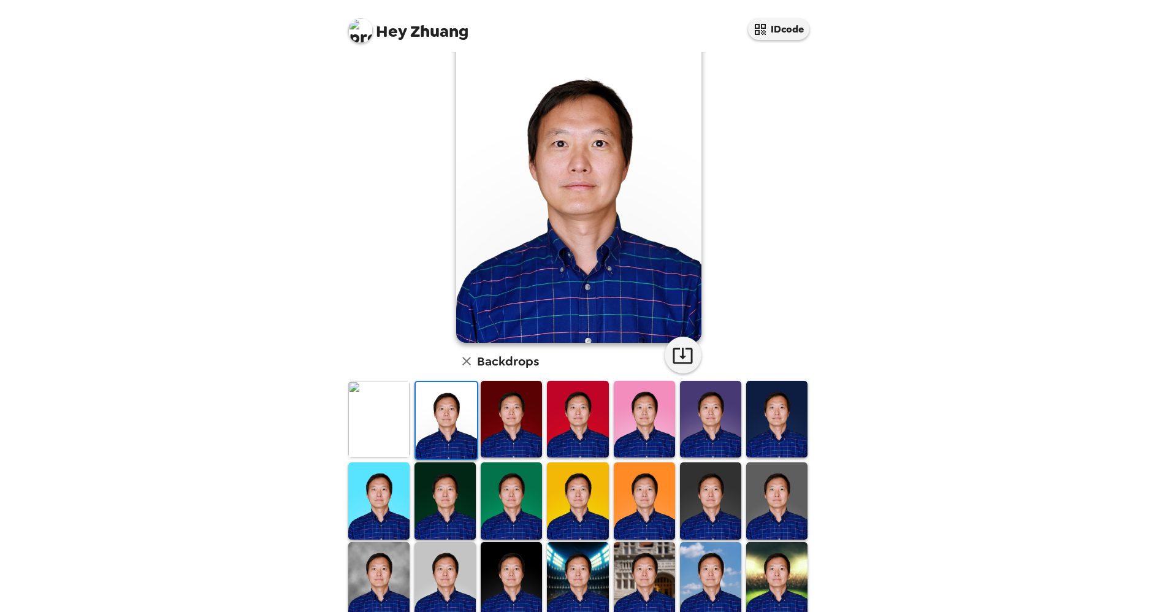
click at [389, 420] on img at bounding box center [378, 419] width 61 height 77
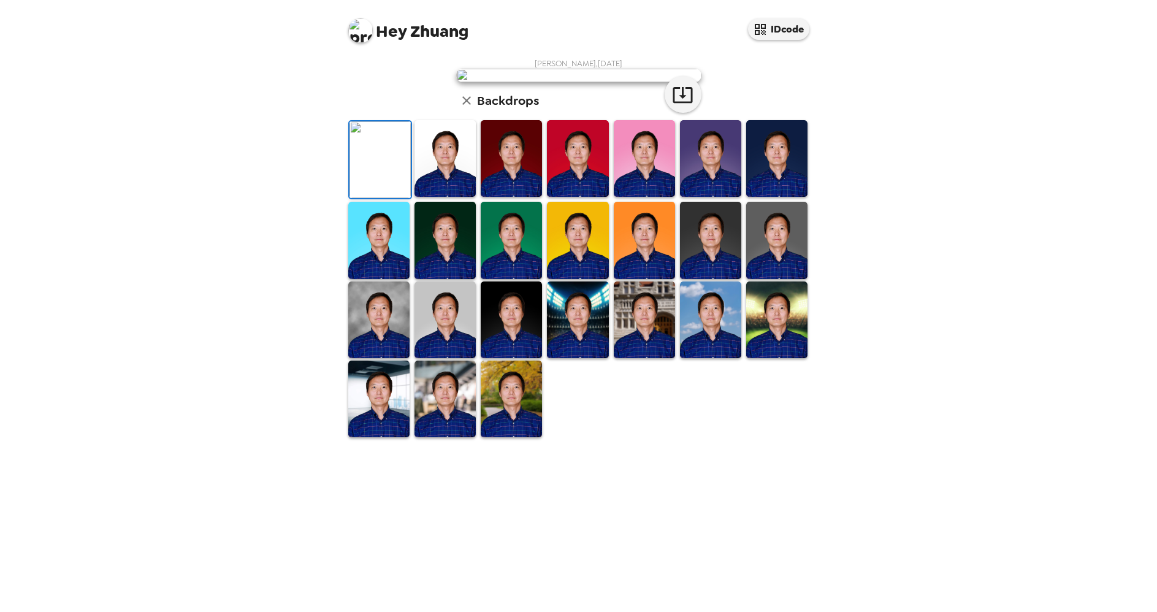
click at [441, 197] on img at bounding box center [444, 158] width 61 height 77
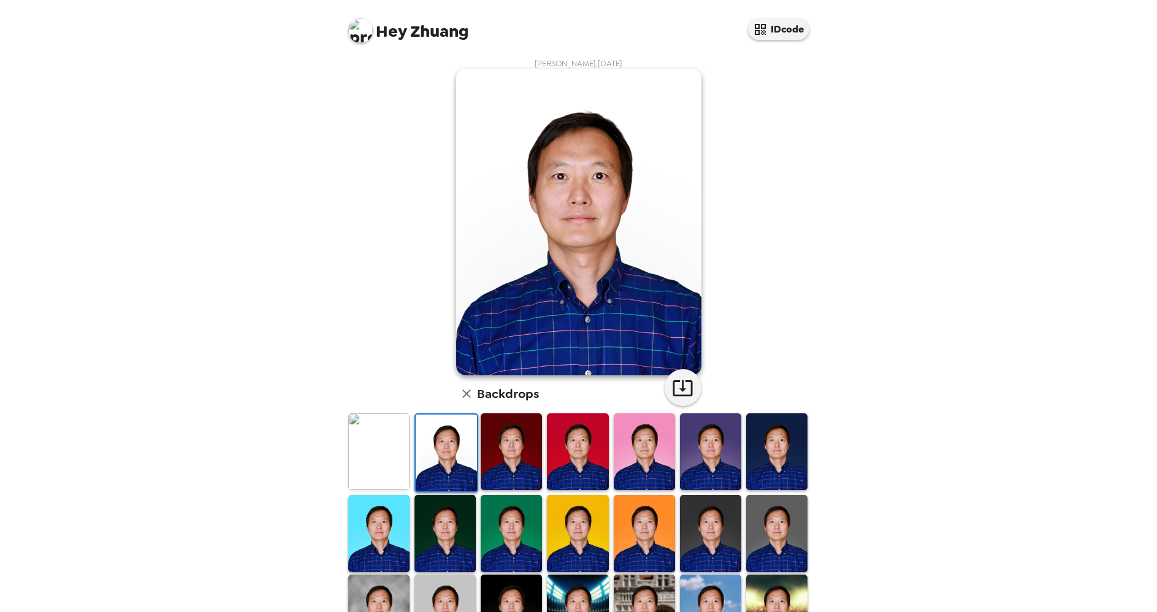
click at [383, 457] on img at bounding box center [378, 451] width 61 height 77
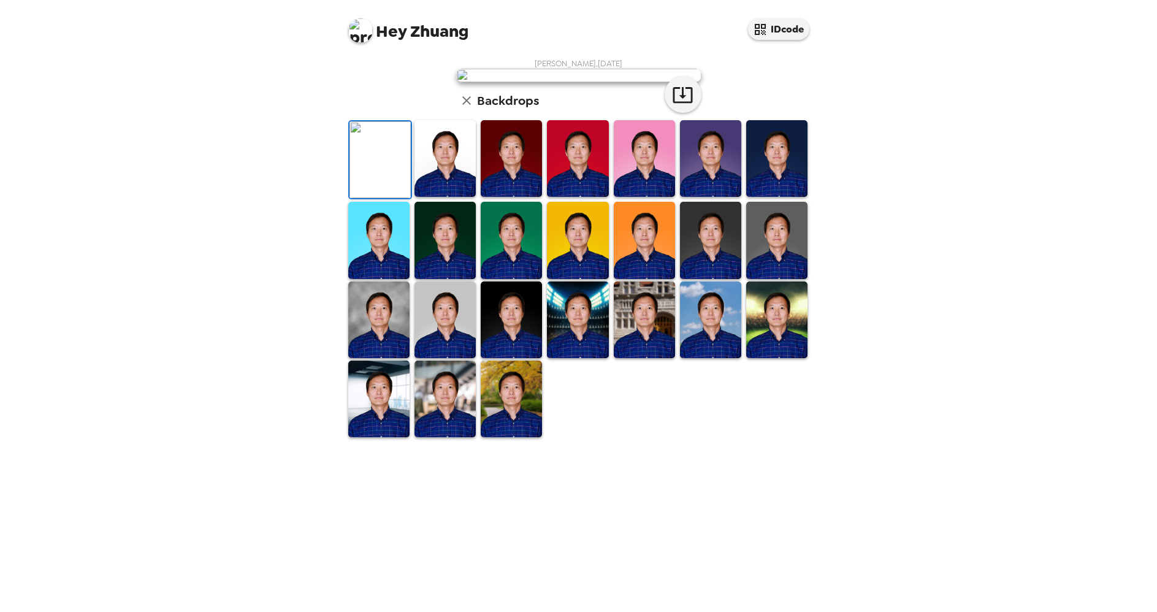
scroll to position [110, 0]
click at [394, 278] on img at bounding box center [378, 240] width 61 height 77
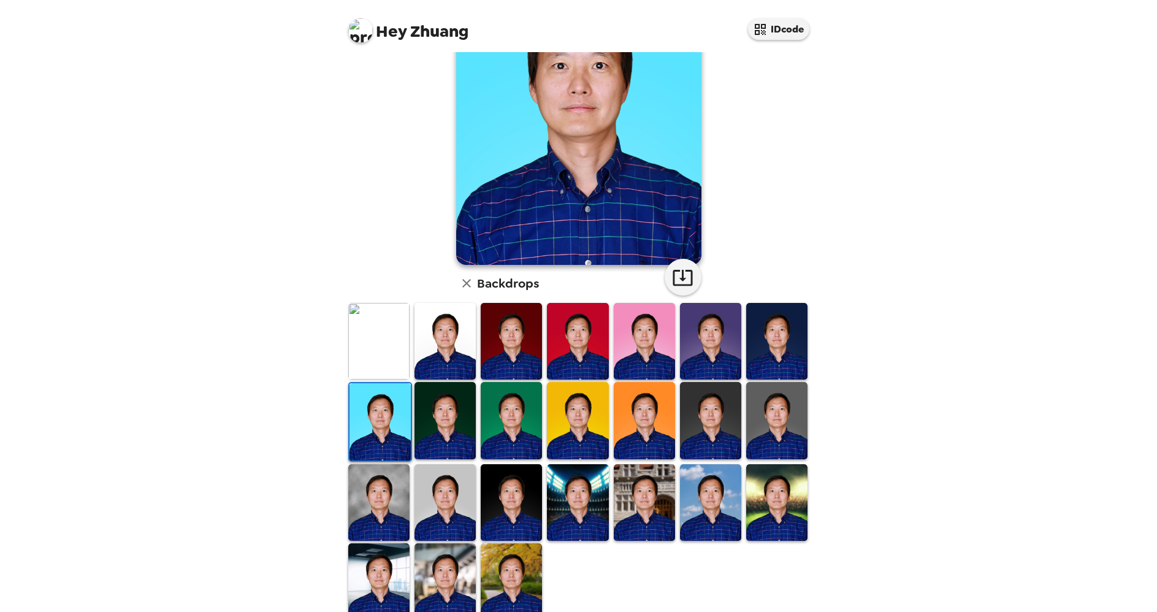
click at [395, 503] on img at bounding box center [378, 502] width 61 height 77
